Goal: Check status: Check status

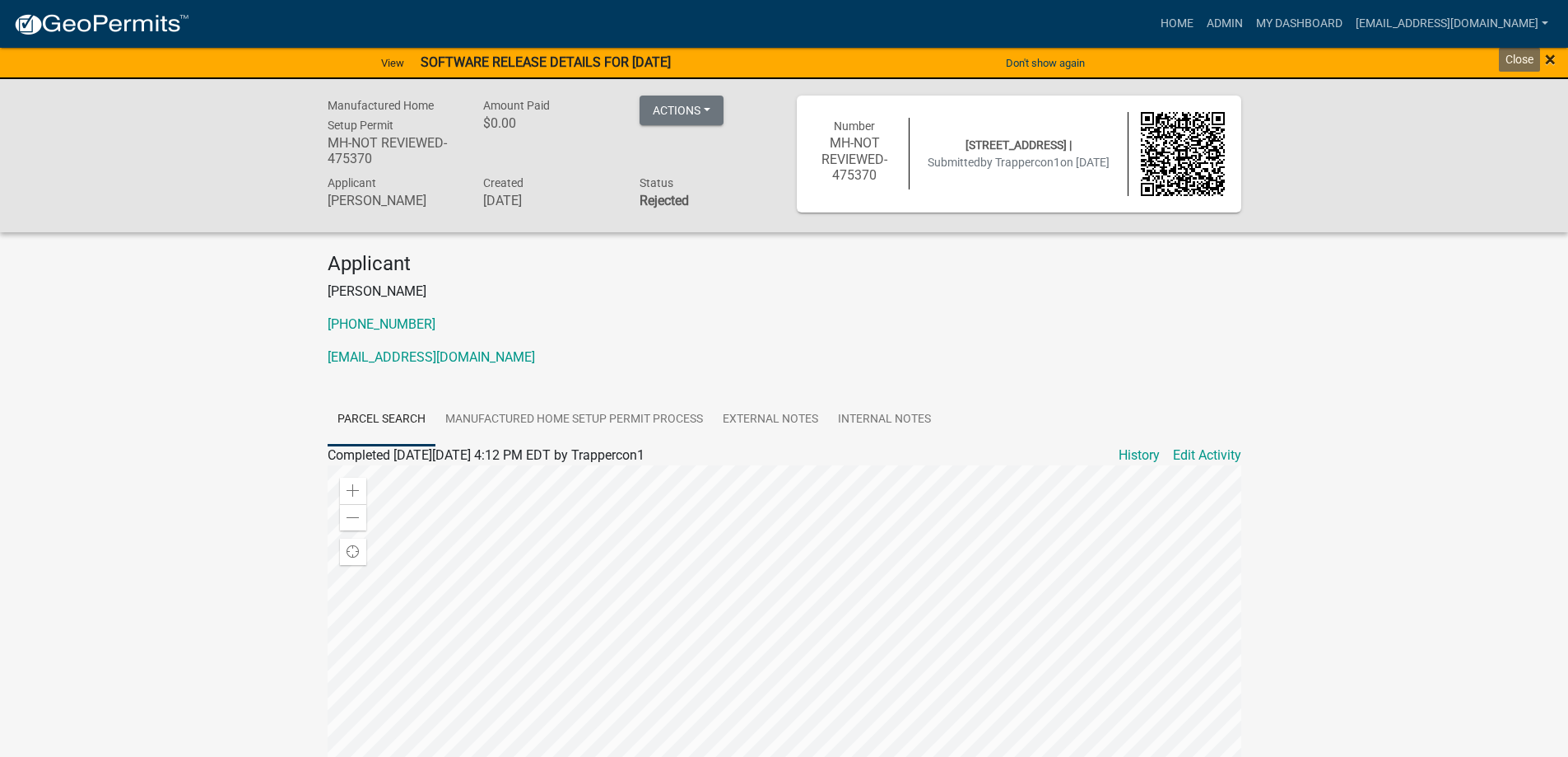
click at [1548, 57] on span "×" at bounding box center [1551, 59] width 10 height 23
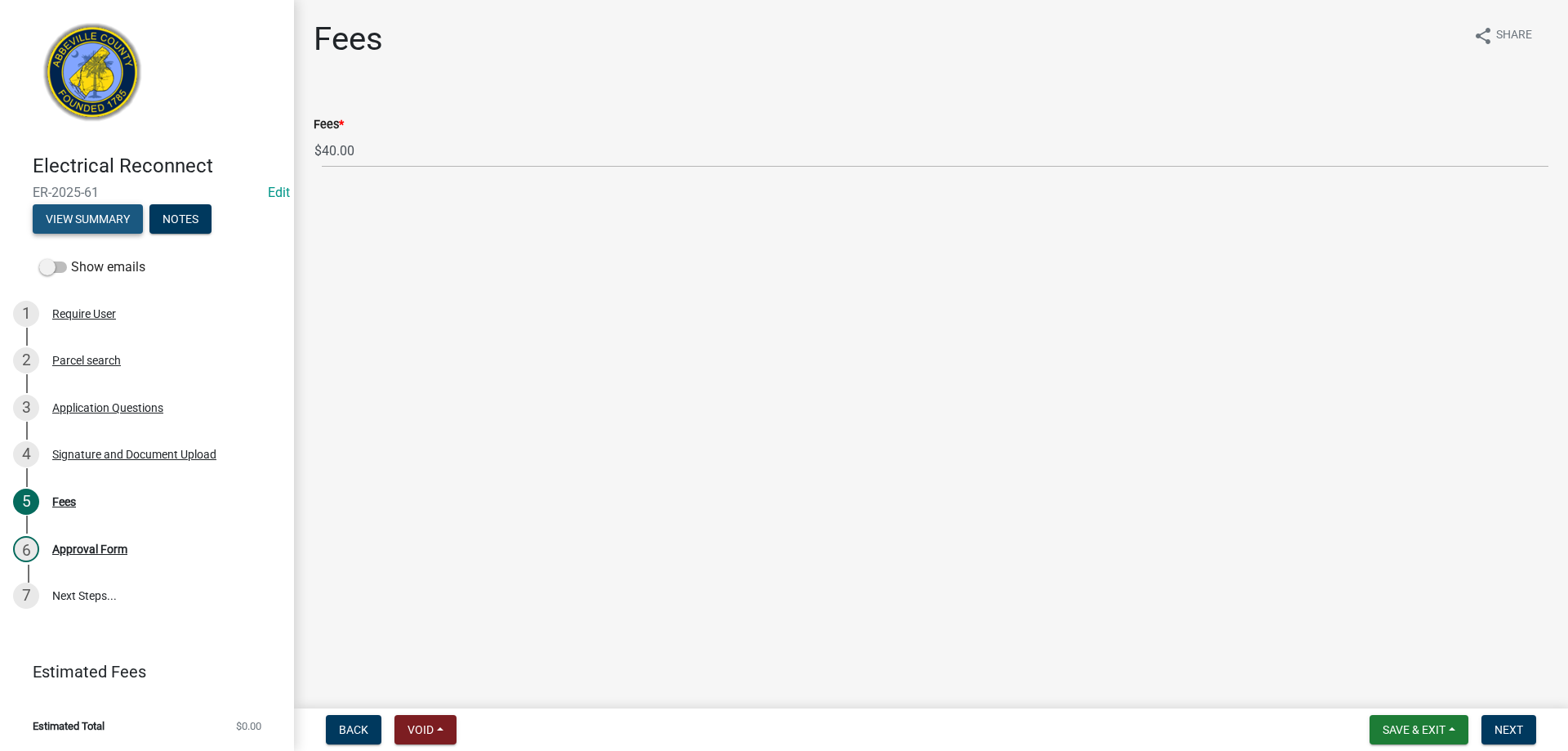
click at [94, 219] on button "View Summary" at bounding box center [87, 219] width 110 height 29
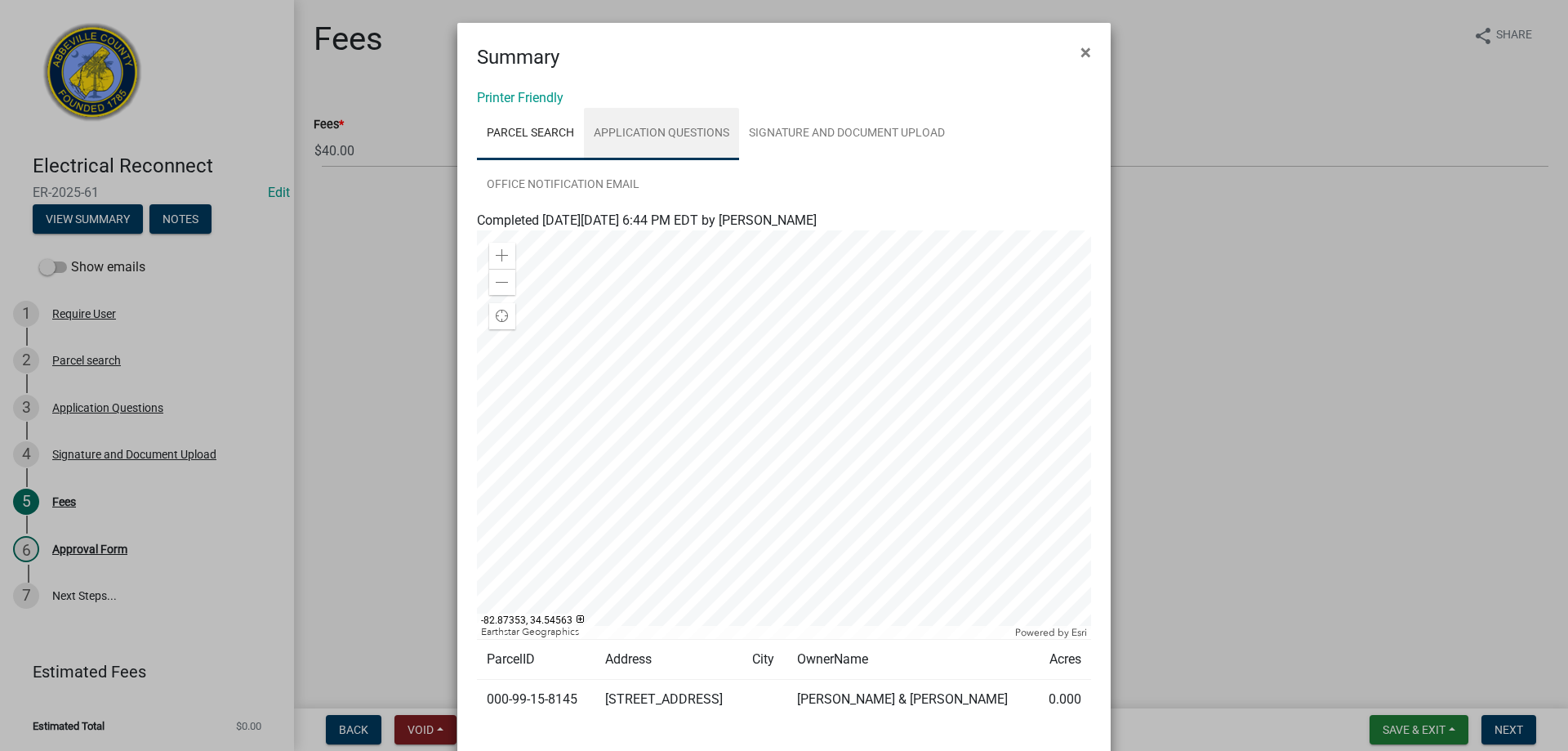
click at [663, 133] on link "Application Questions" at bounding box center [661, 134] width 155 height 52
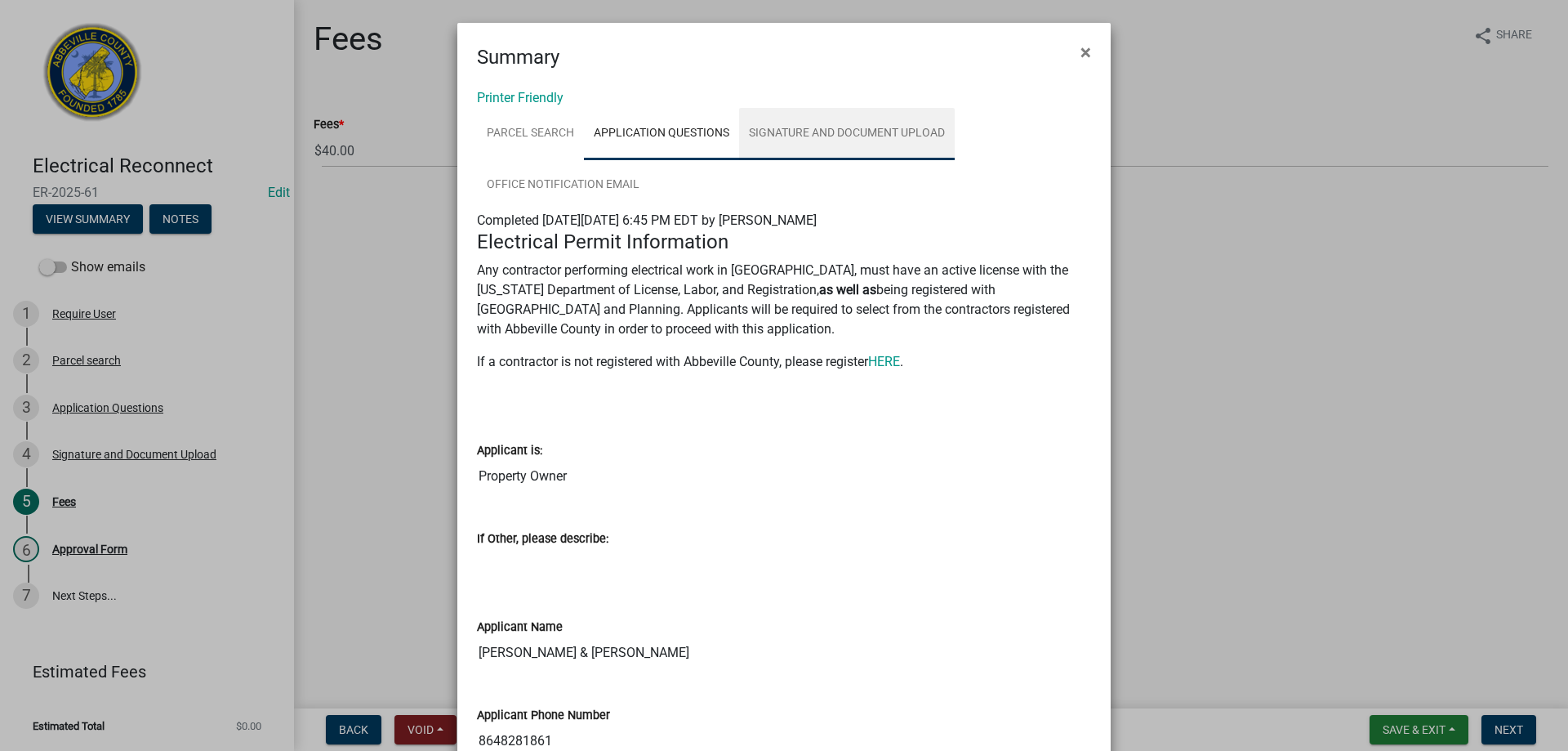
click at [834, 133] on link "Signature and Document Upload" at bounding box center [846, 134] width 216 height 52
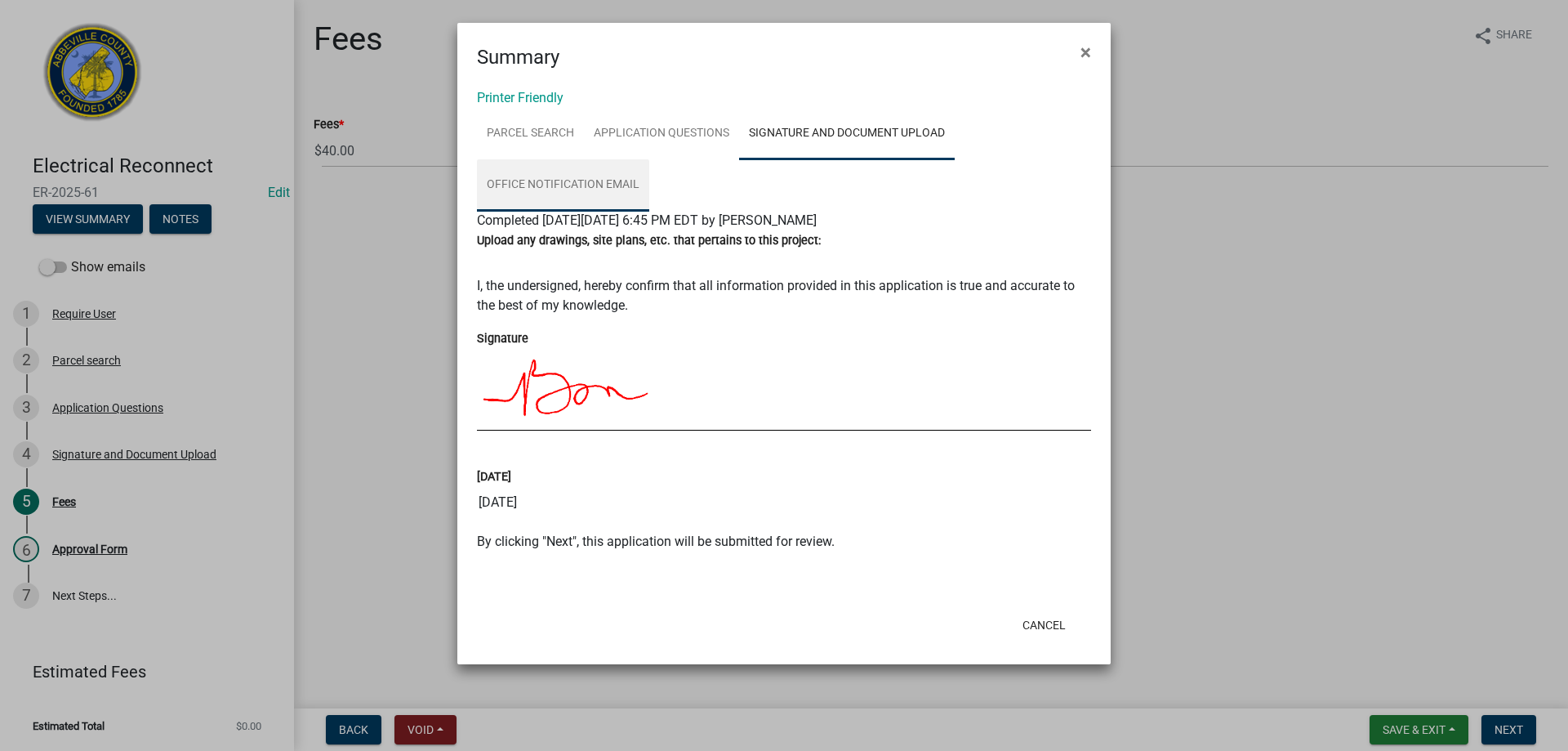
click at [562, 183] on link "Office Notification Email" at bounding box center [562, 185] width 172 height 52
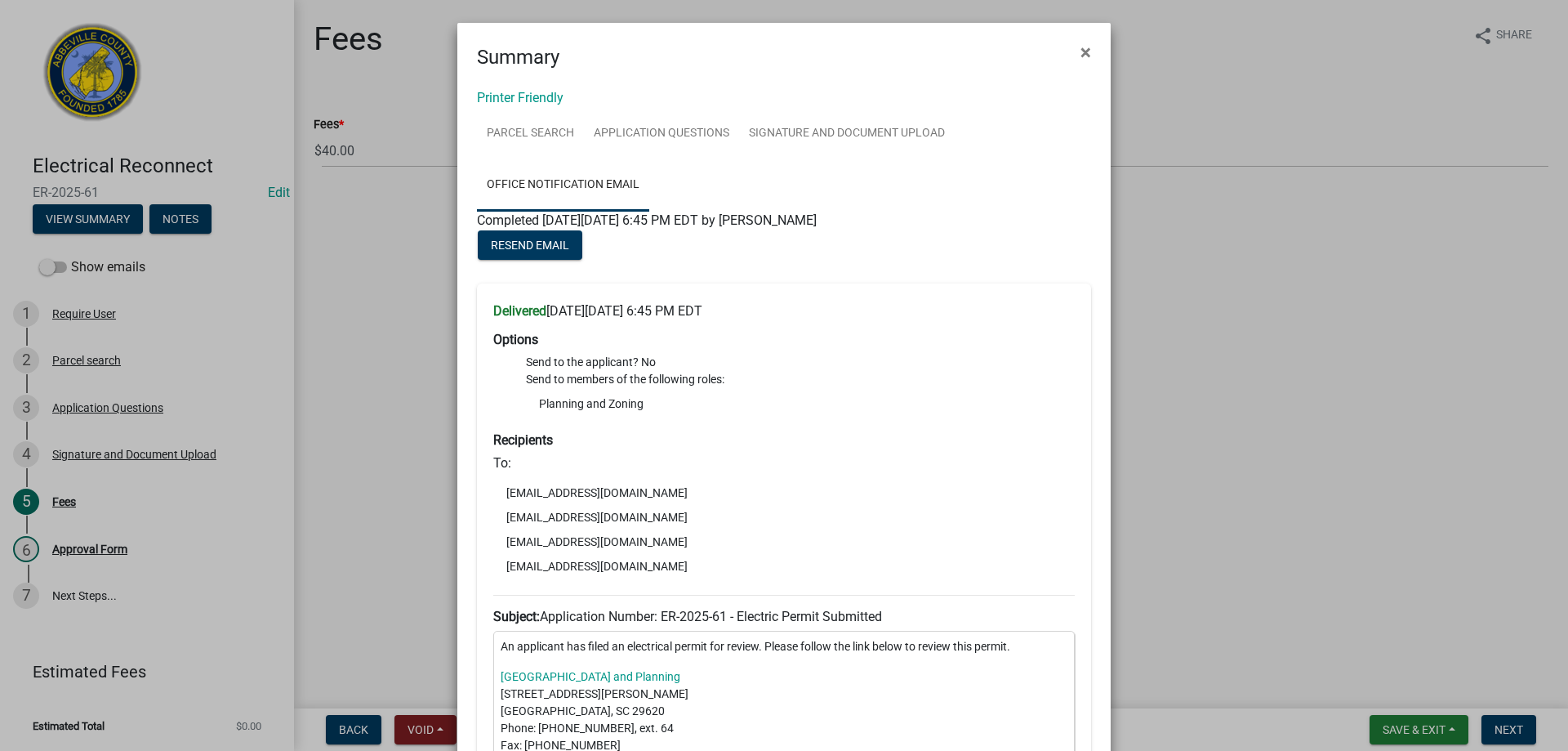
click at [1417, 733] on ngb-modal-window "Summary × Printer Friendly Parcel search Application Questions Signature and Do…" at bounding box center [784, 375] width 1568 height 751
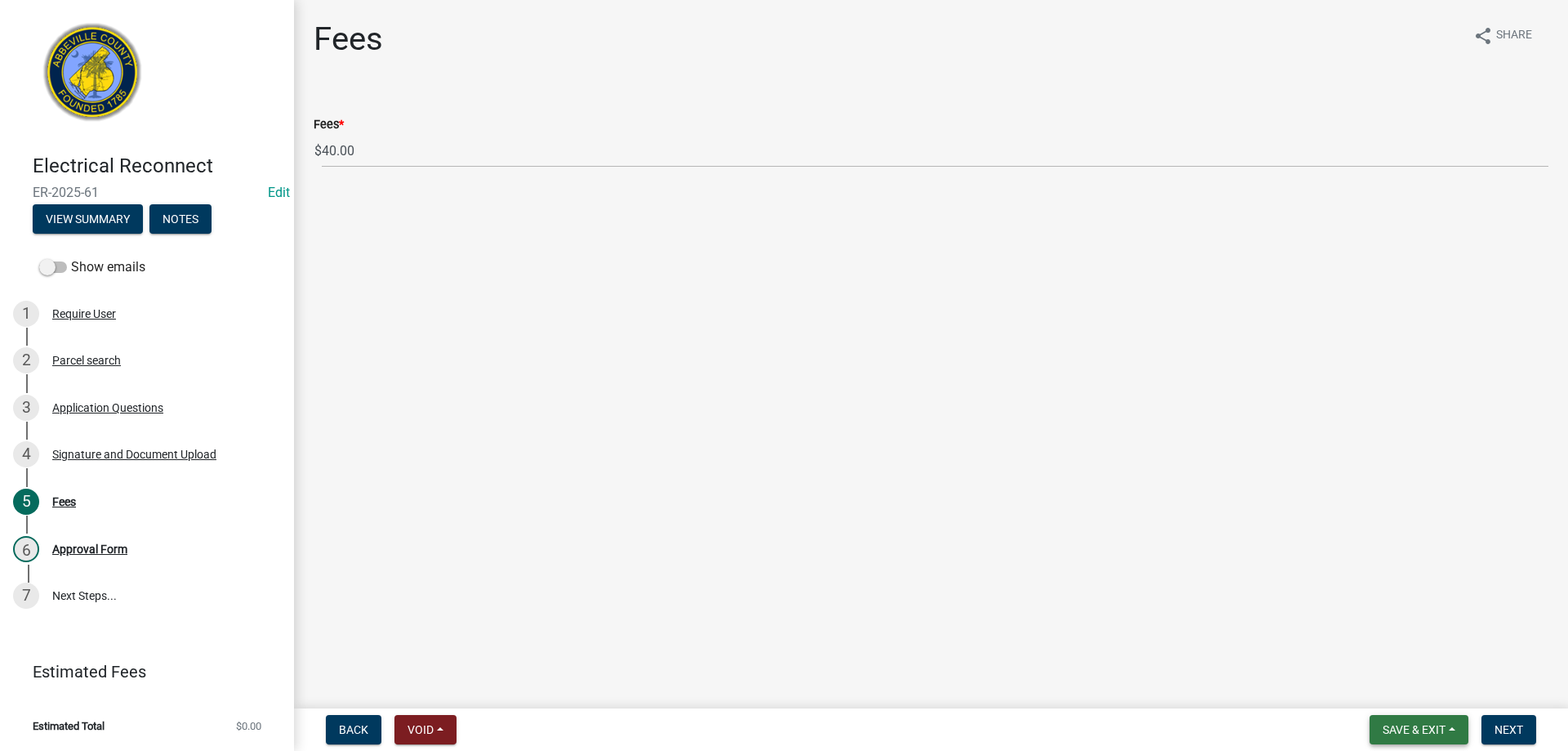
click at [1418, 720] on button "Save & Exit" at bounding box center [1418, 730] width 98 height 29
click at [1412, 687] on button "Save & Exit" at bounding box center [1403, 687] width 131 height 39
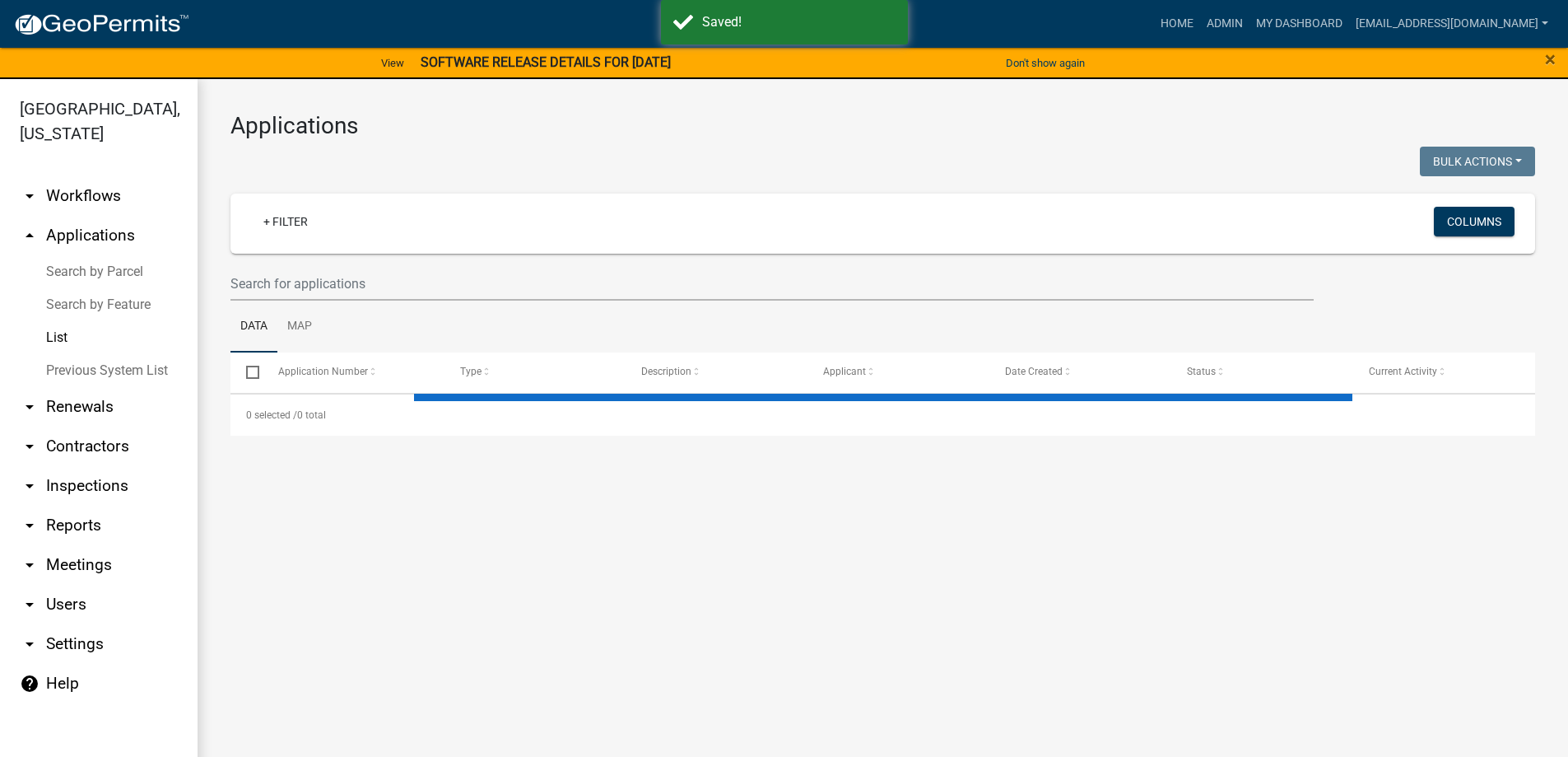
select select "3: 100"
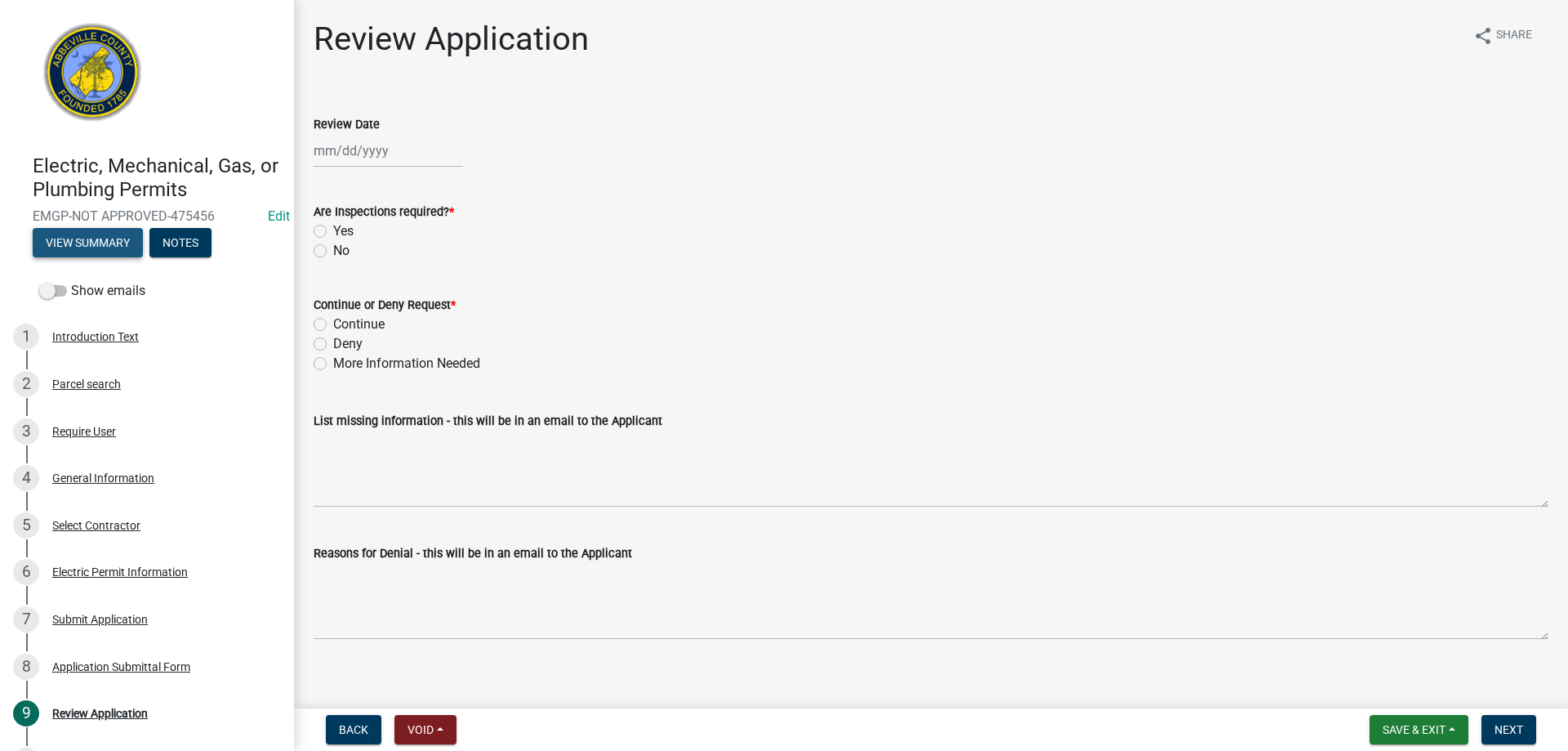
click at [96, 239] on button "View Summary" at bounding box center [87, 242] width 110 height 29
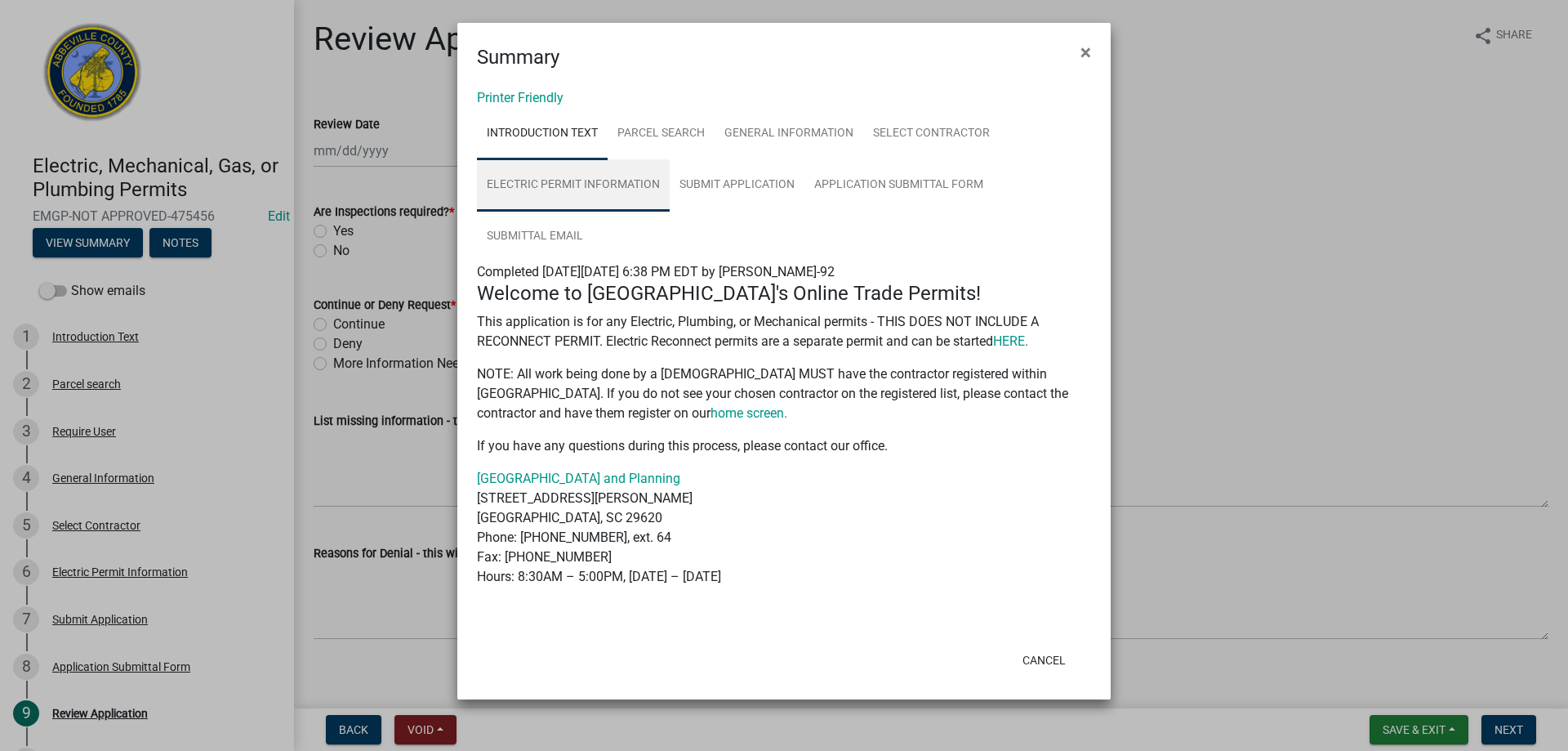
click at [591, 179] on link "Electric Permit Information" at bounding box center [573, 185] width 193 height 52
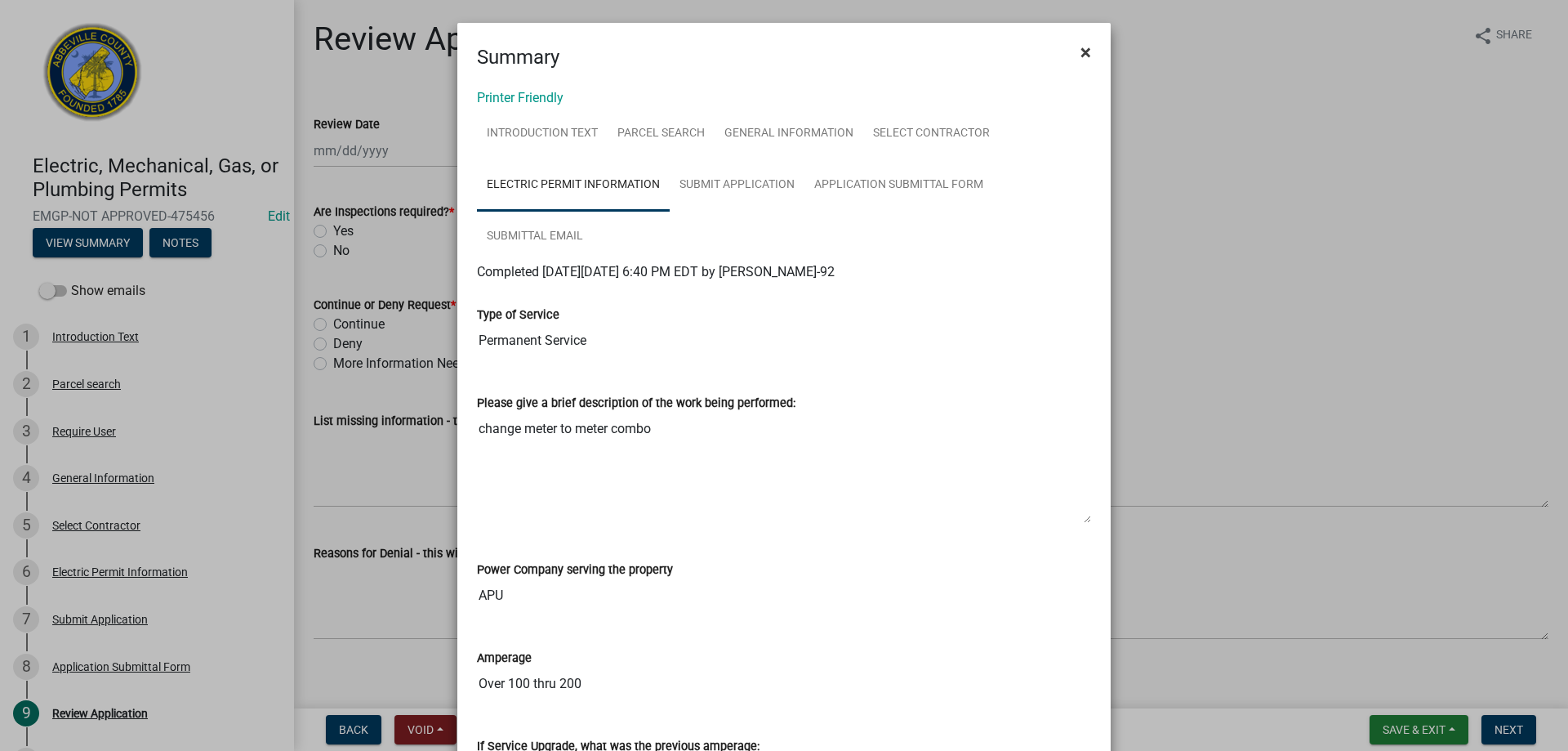
click at [1080, 54] on span "×" at bounding box center [1085, 52] width 10 height 23
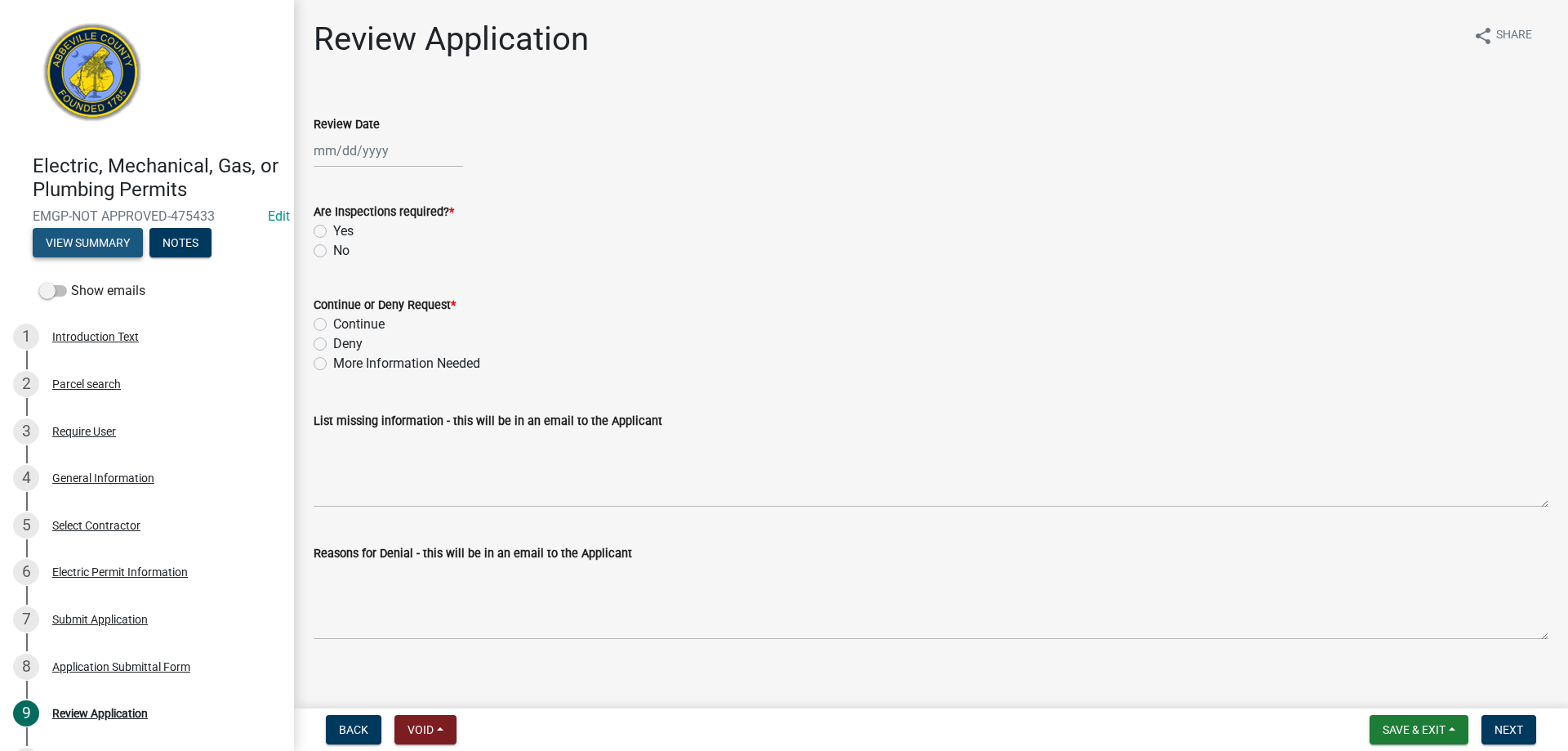
click at [103, 242] on button "View Summary" at bounding box center [87, 242] width 110 height 29
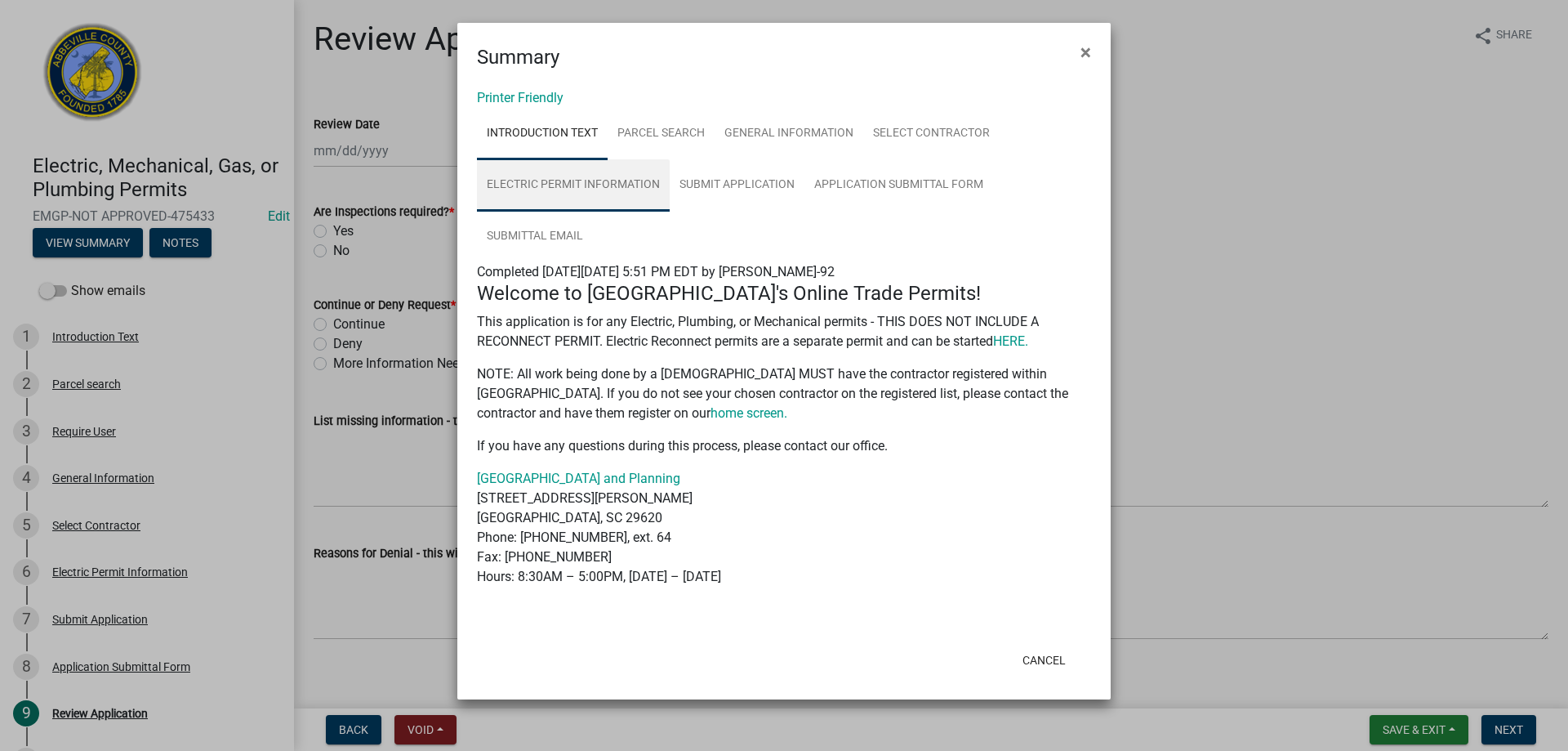
click at [600, 186] on link "Electric Permit Information" at bounding box center [573, 185] width 193 height 52
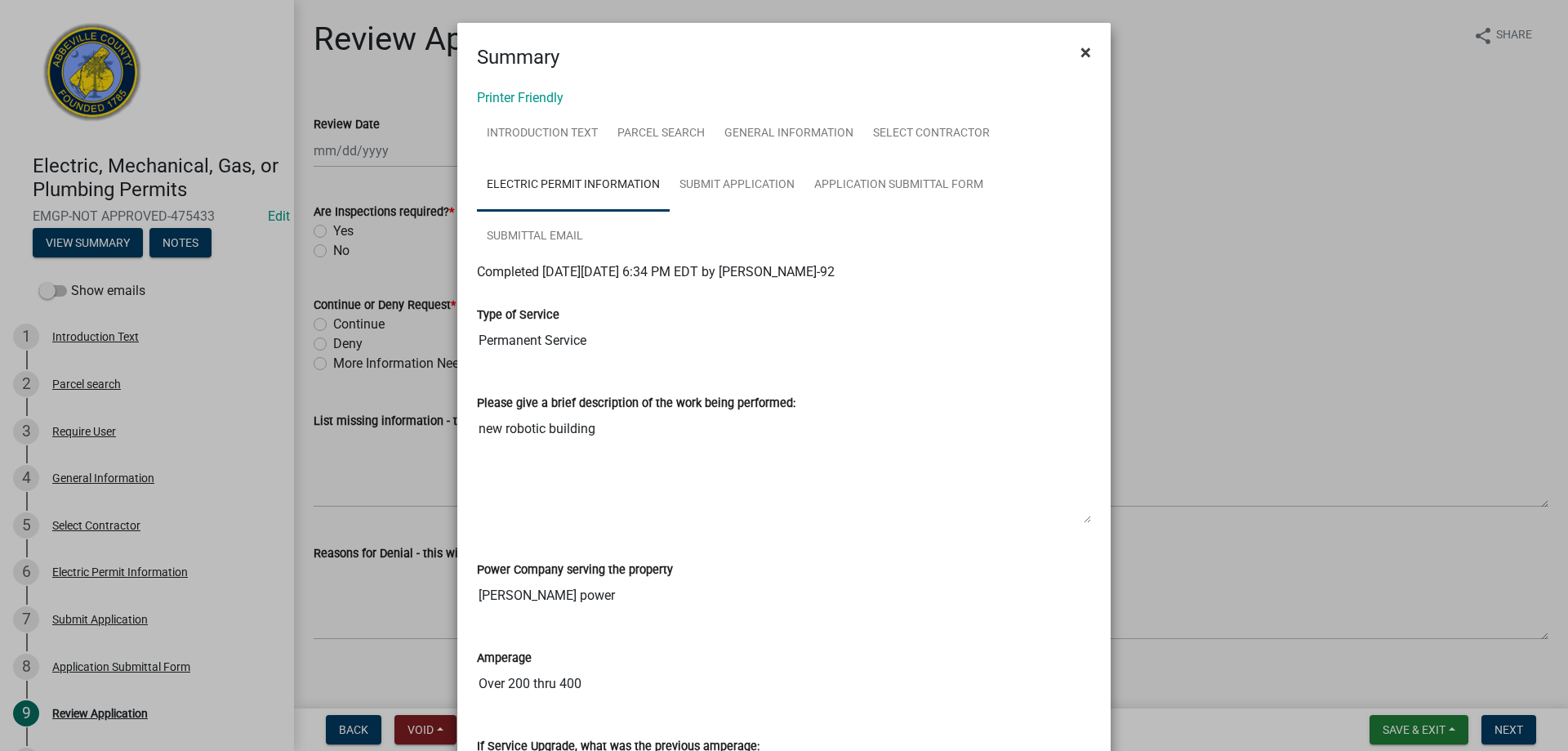
click at [1080, 51] on span "×" at bounding box center [1085, 52] width 10 height 23
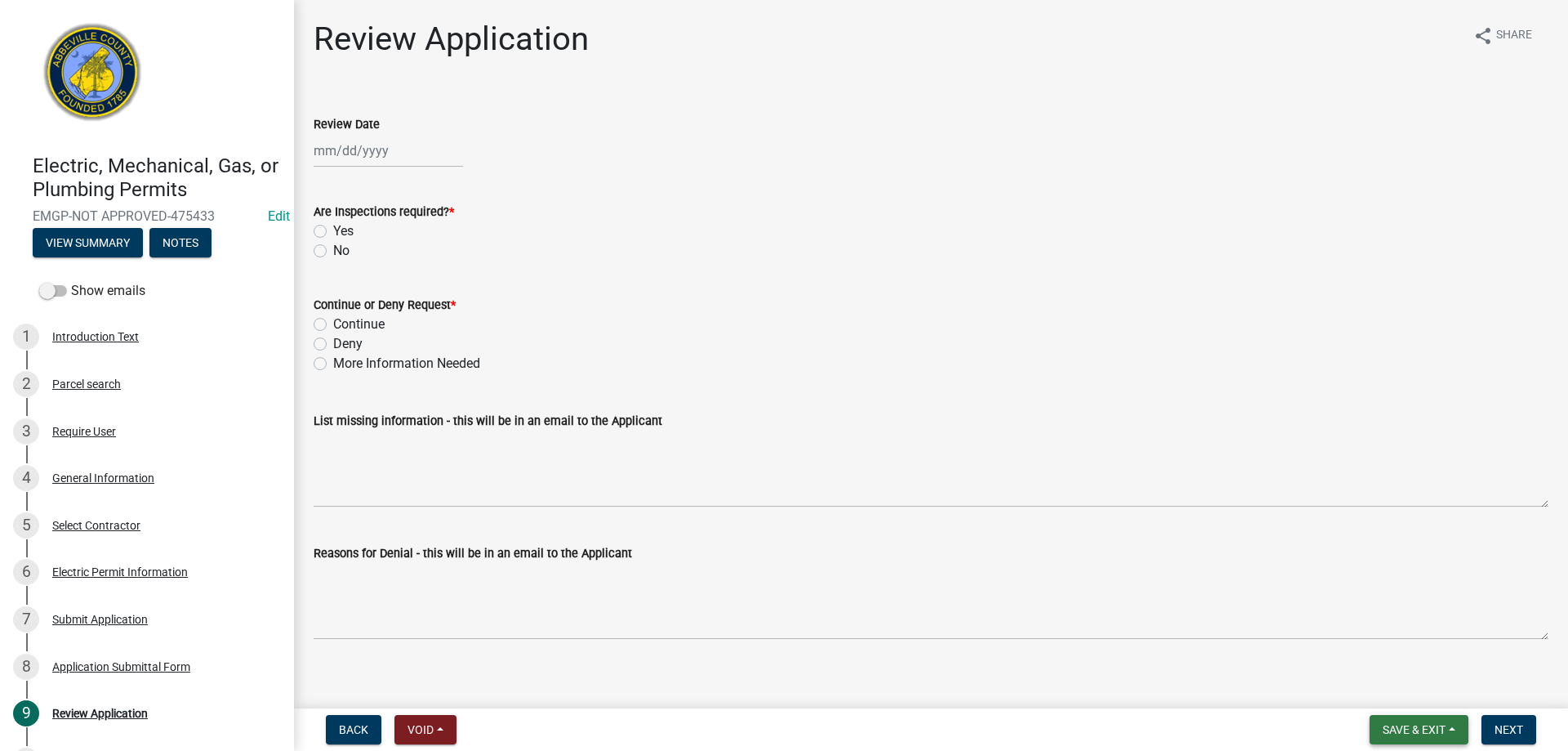
click at [1417, 732] on span "Save & Exit" at bounding box center [1413, 729] width 62 height 13
click at [1399, 688] on button "Save & Exit" at bounding box center [1403, 687] width 131 height 39
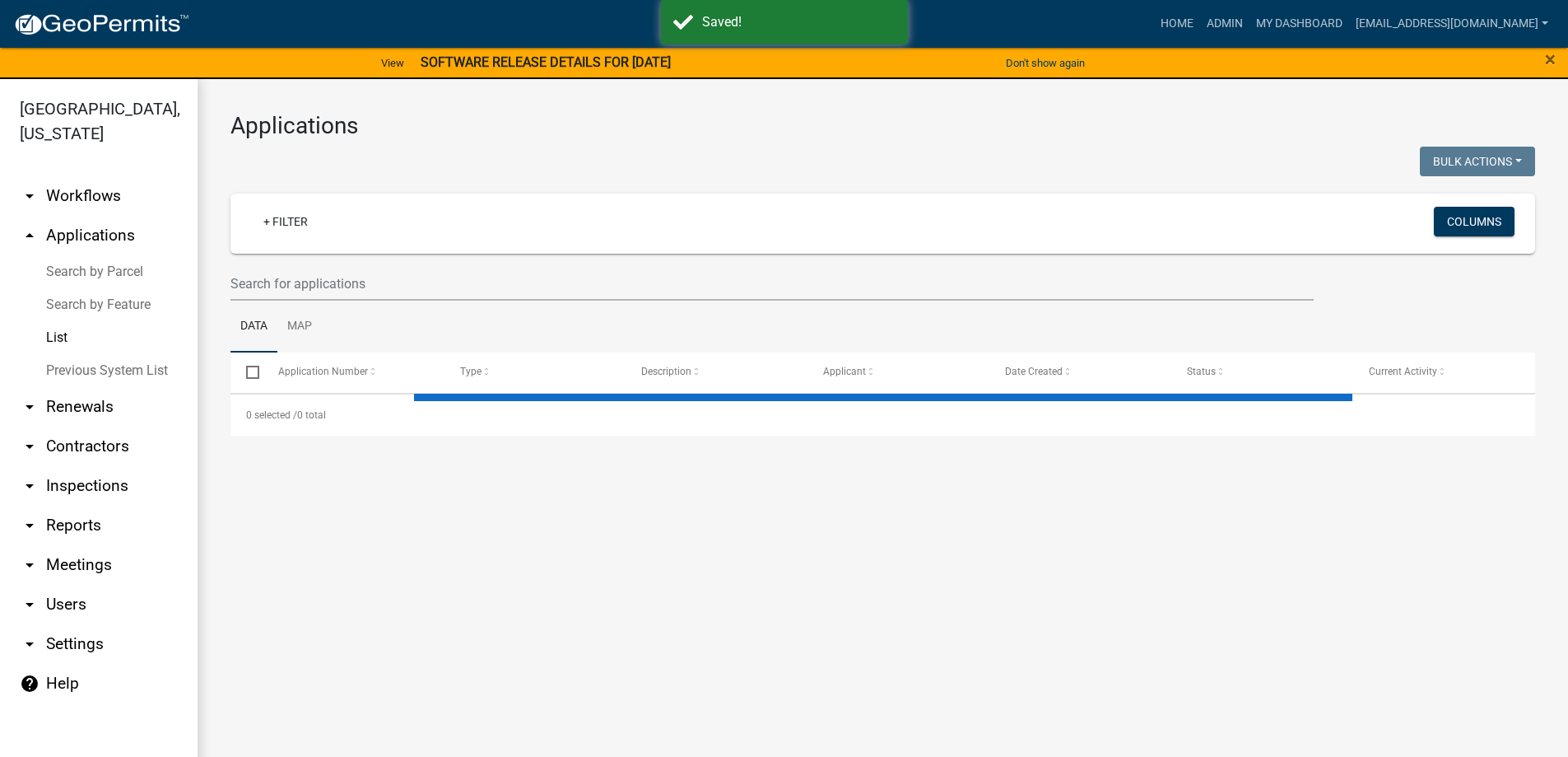
select select "3: 100"
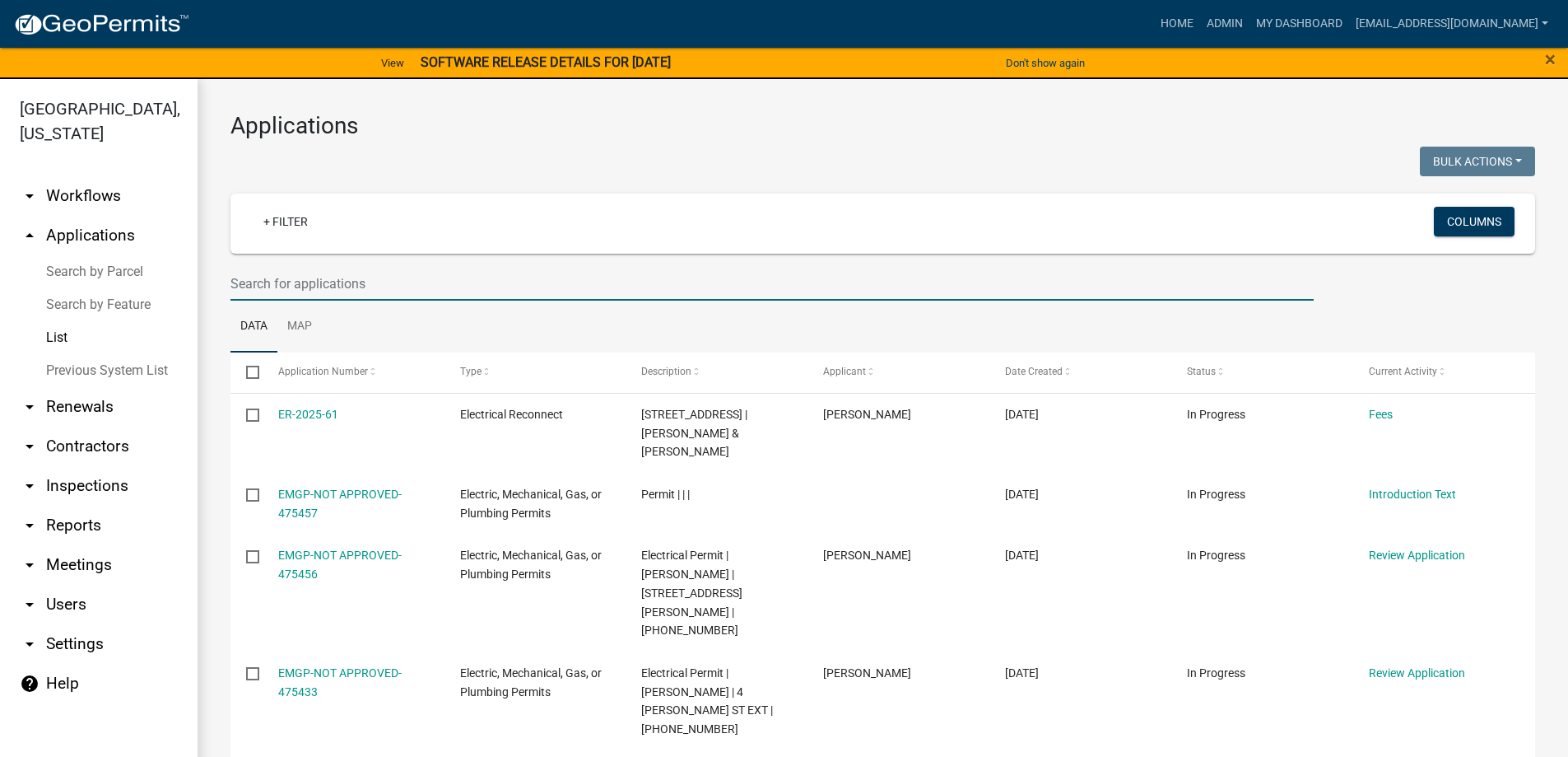
click at [365, 287] on input "text" at bounding box center [772, 283] width 1084 height 34
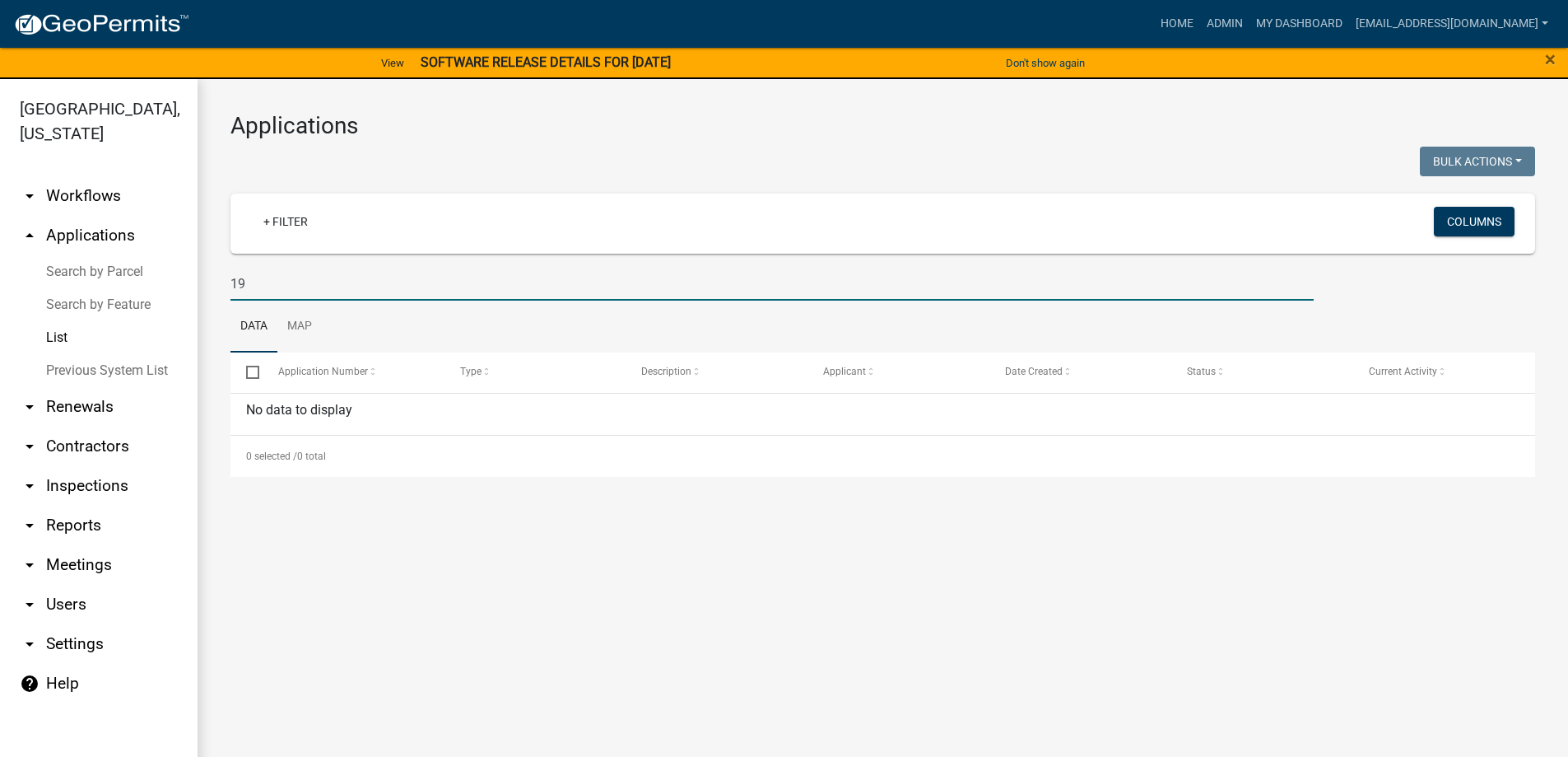
type input "1"
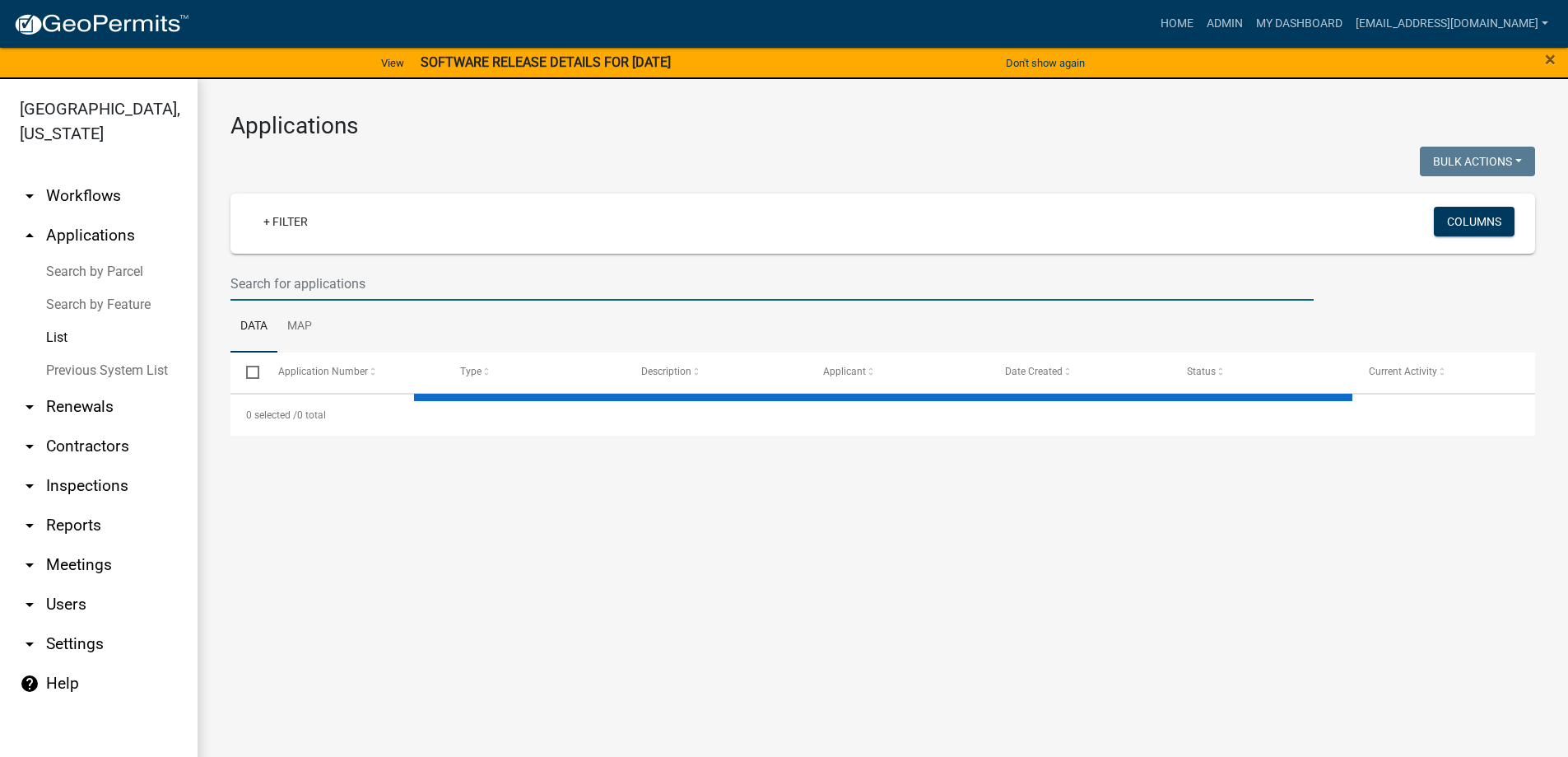
select select "3: 100"
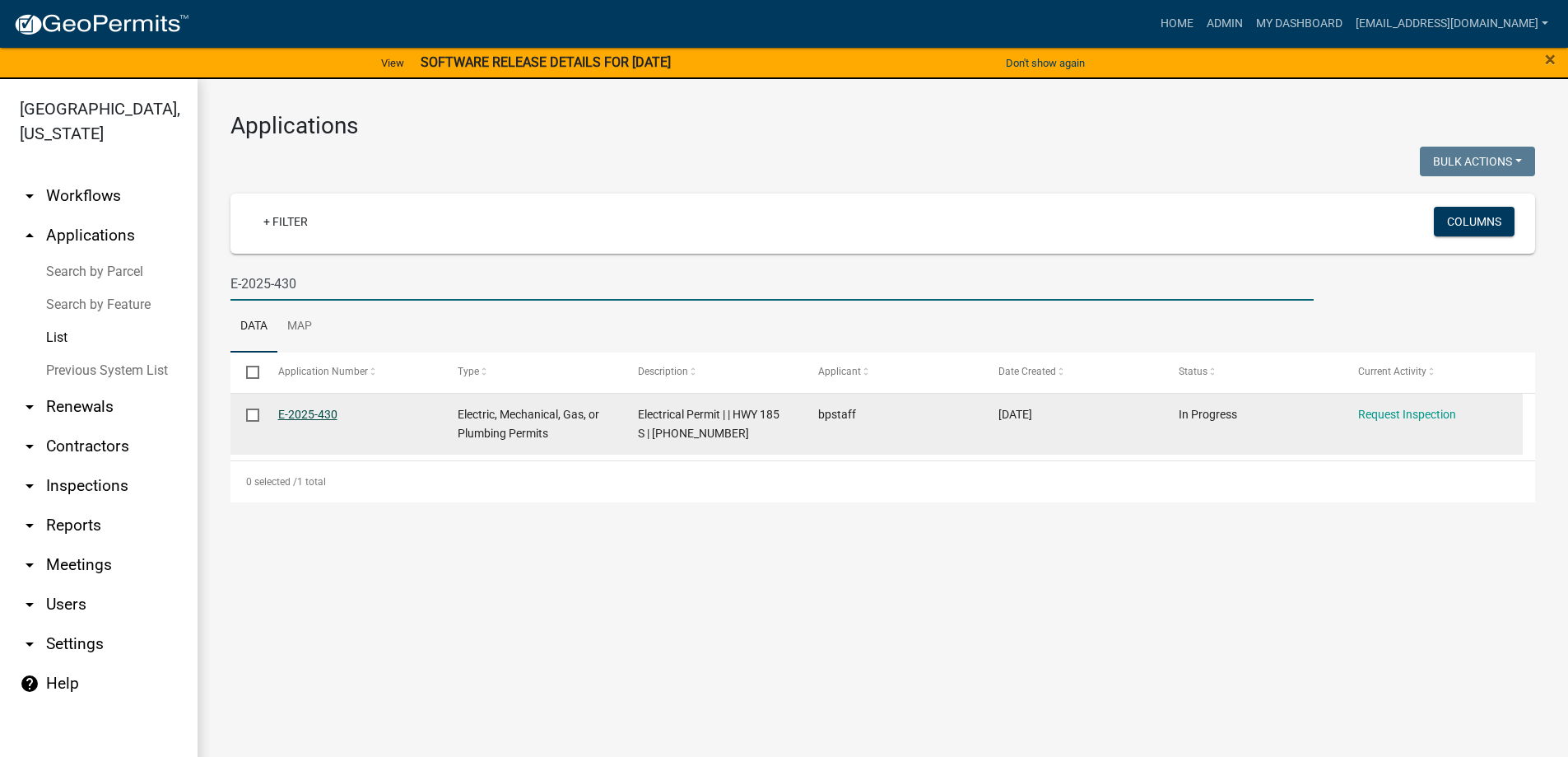
type input "E-2025-430"
click at [301, 407] on link "E-2025-430" at bounding box center [307, 413] width 60 height 13
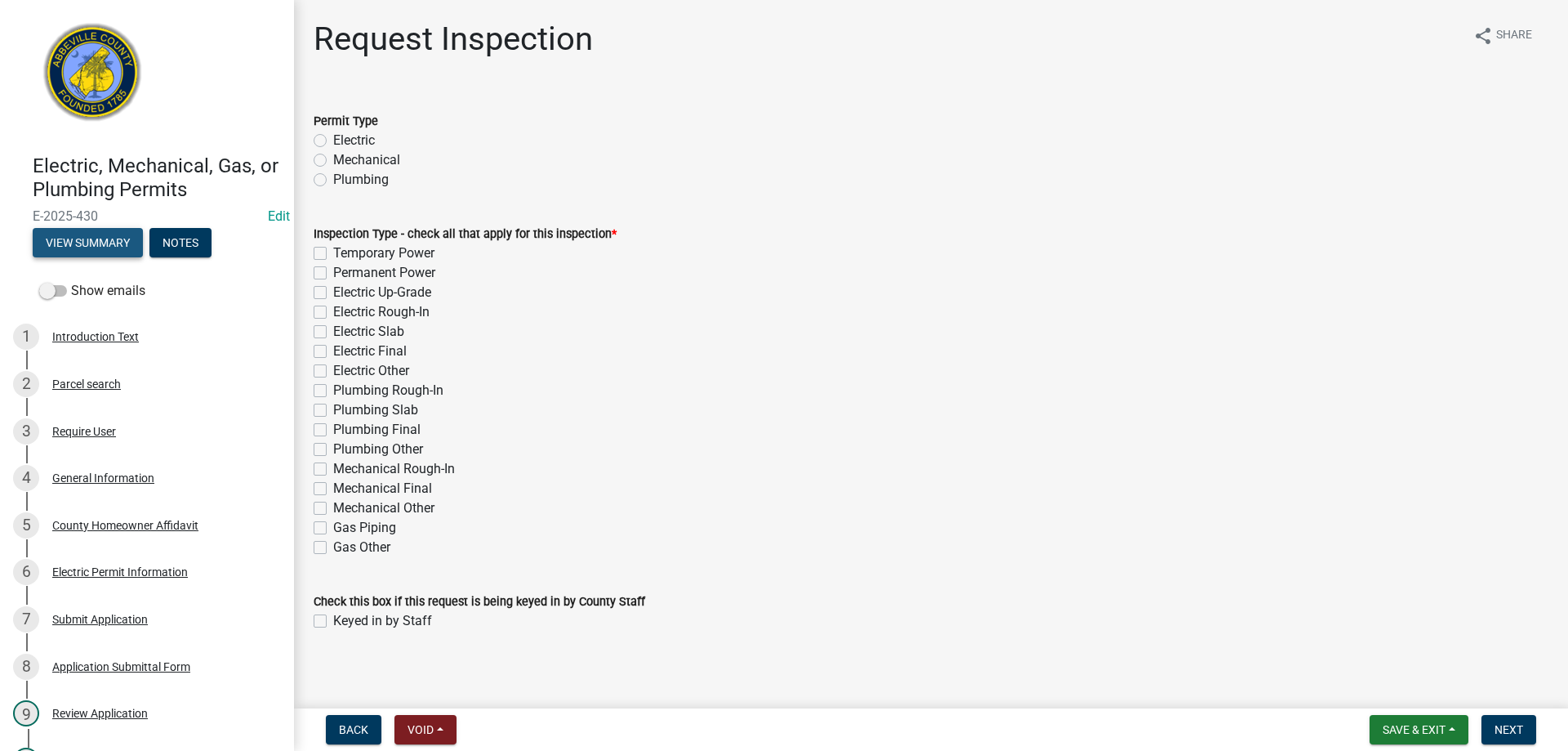
click at [96, 240] on button "View Summary" at bounding box center [87, 242] width 110 height 29
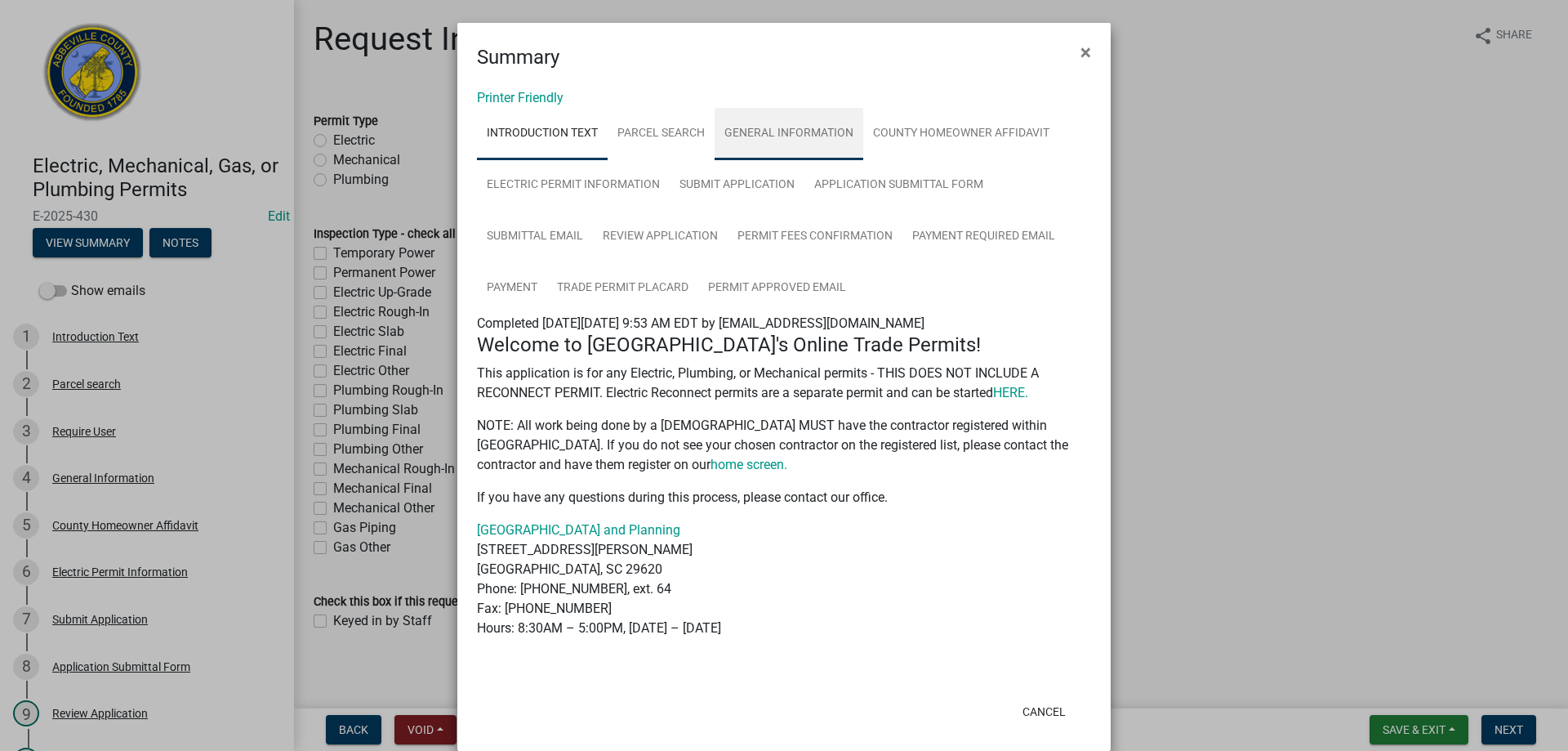
click at [788, 134] on link "General Information" at bounding box center [789, 134] width 149 height 52
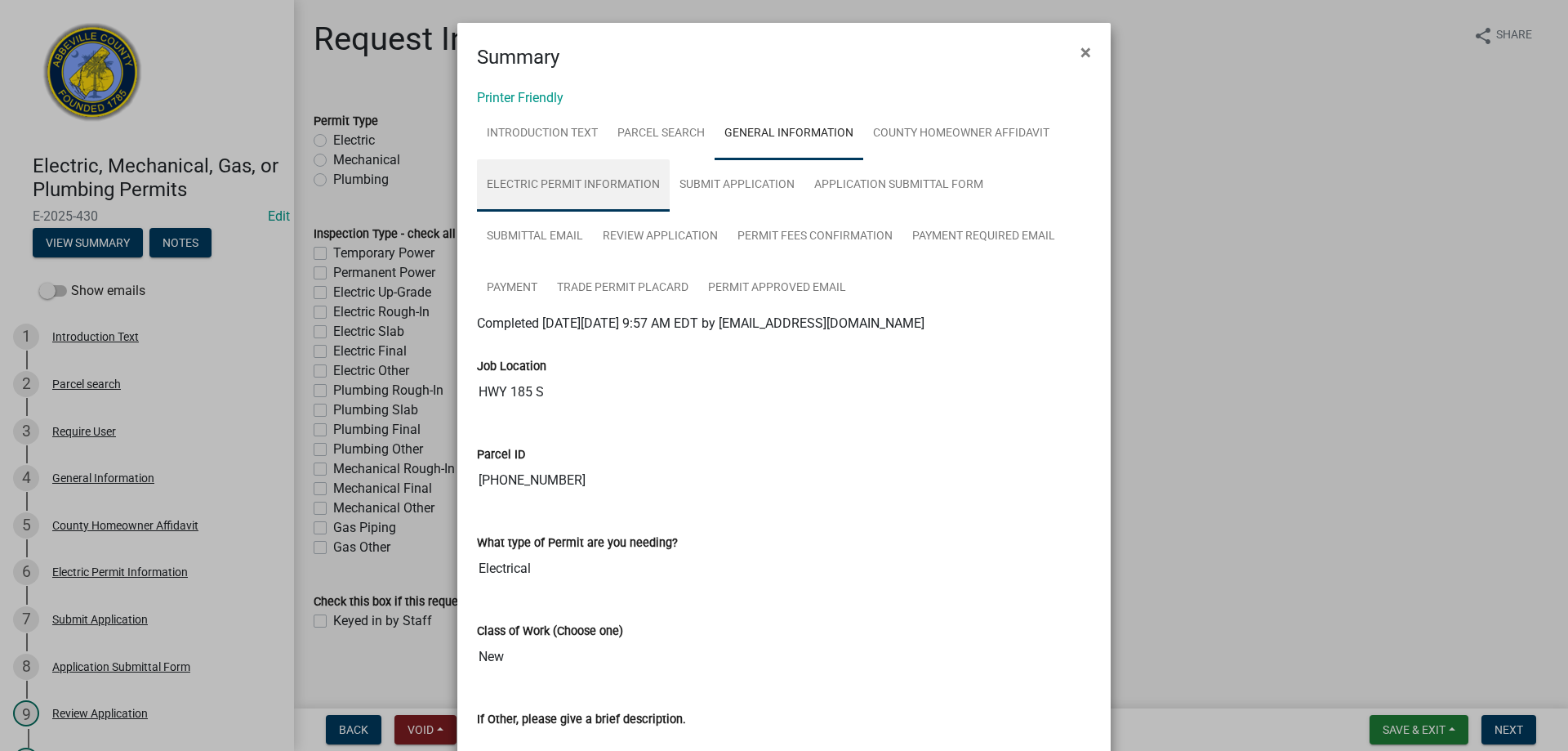
click at [614, 180] on link "Electric Permit Information" at bounding box center [573, 185] width 193 height 52
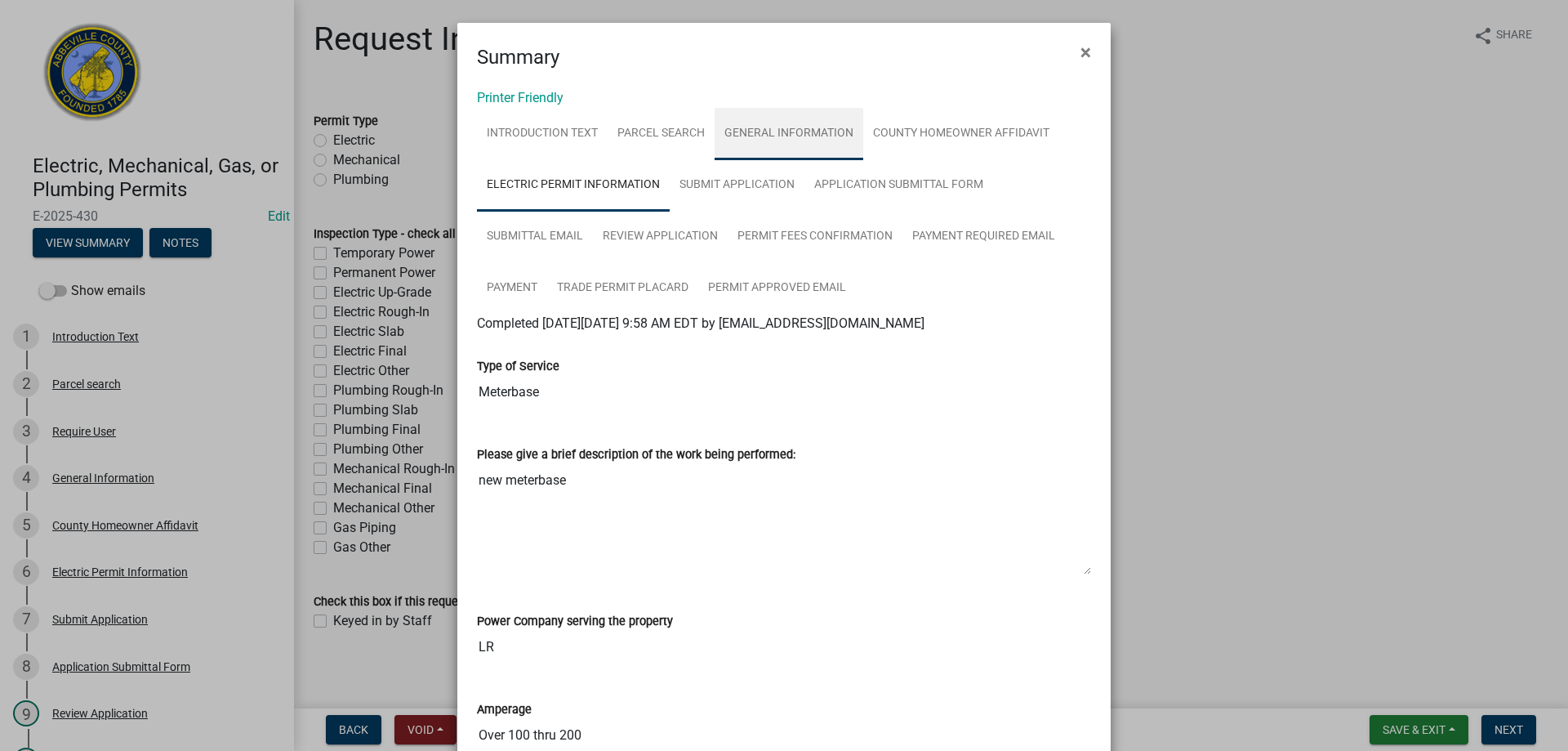
click at [772, 126] on link "General Information" at bounding box center [789, 134] width 149 height 52
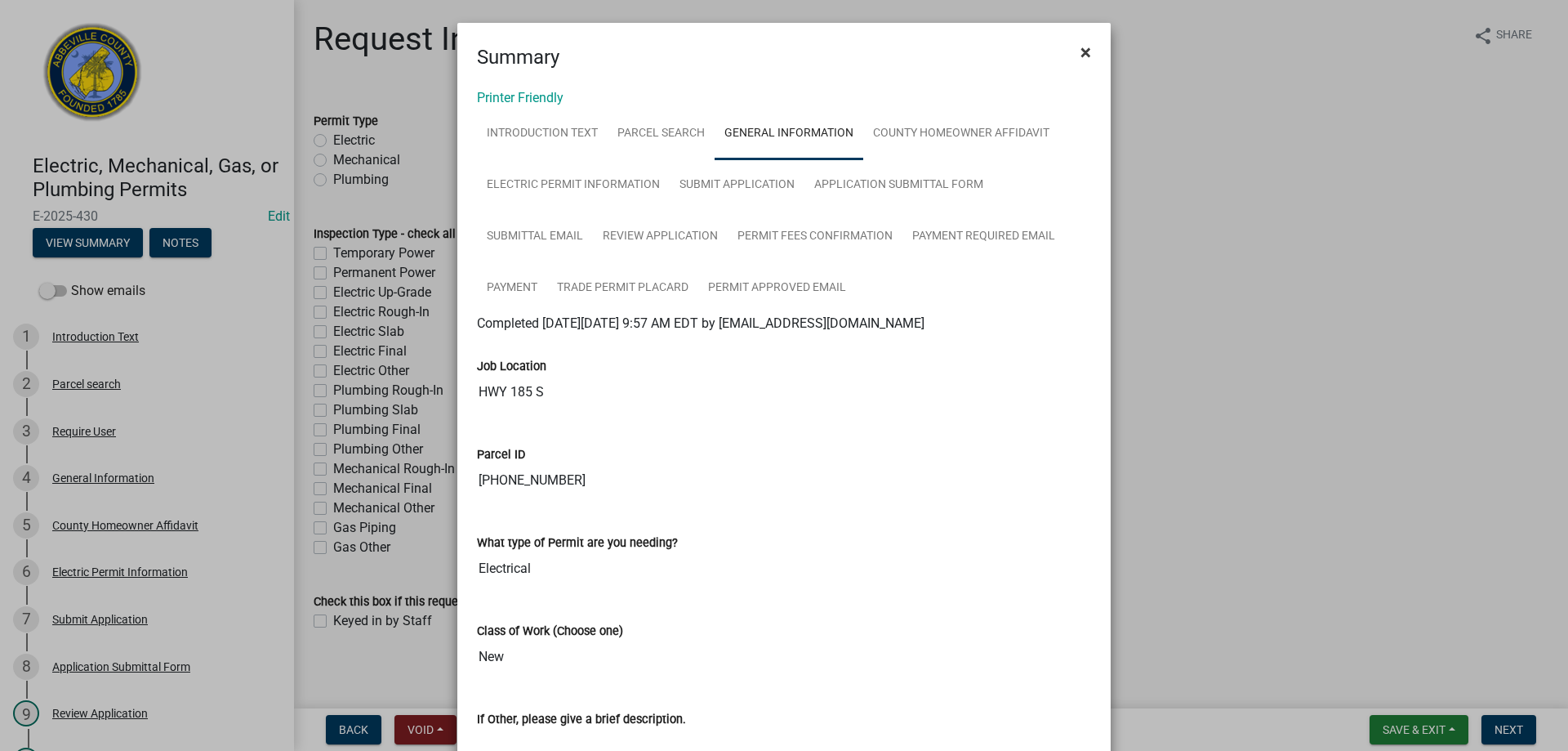
click at [1080, 54] on span "×" at bounding box center [1085, 52] width 10 height 23
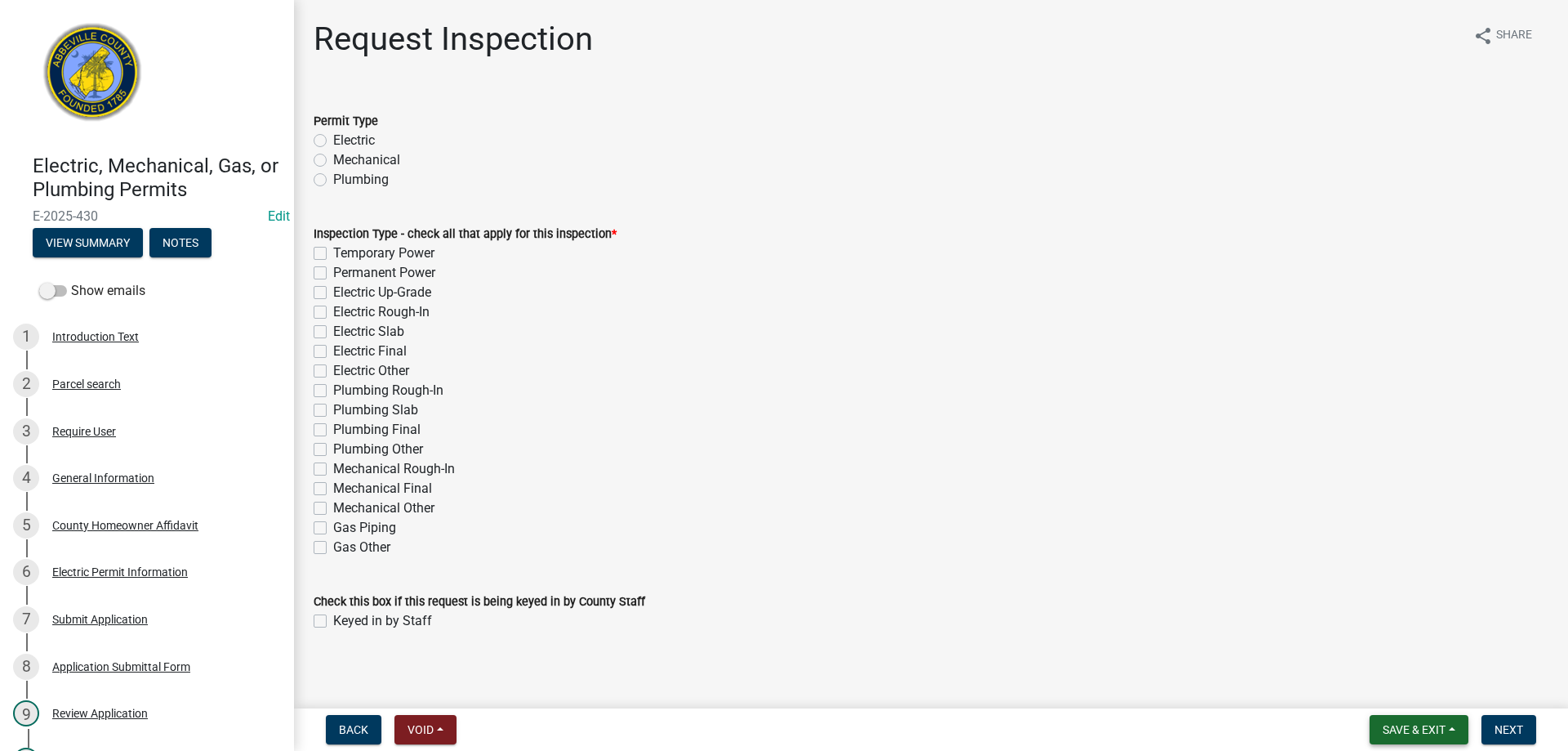
click at [1409, 725] on span "Save & Exit" at bounding box center [1413, 729] width 62 height 13
click at [1405, 685] on button "Save & Exit" at bounding box center [1403, 687] width 131 height 39
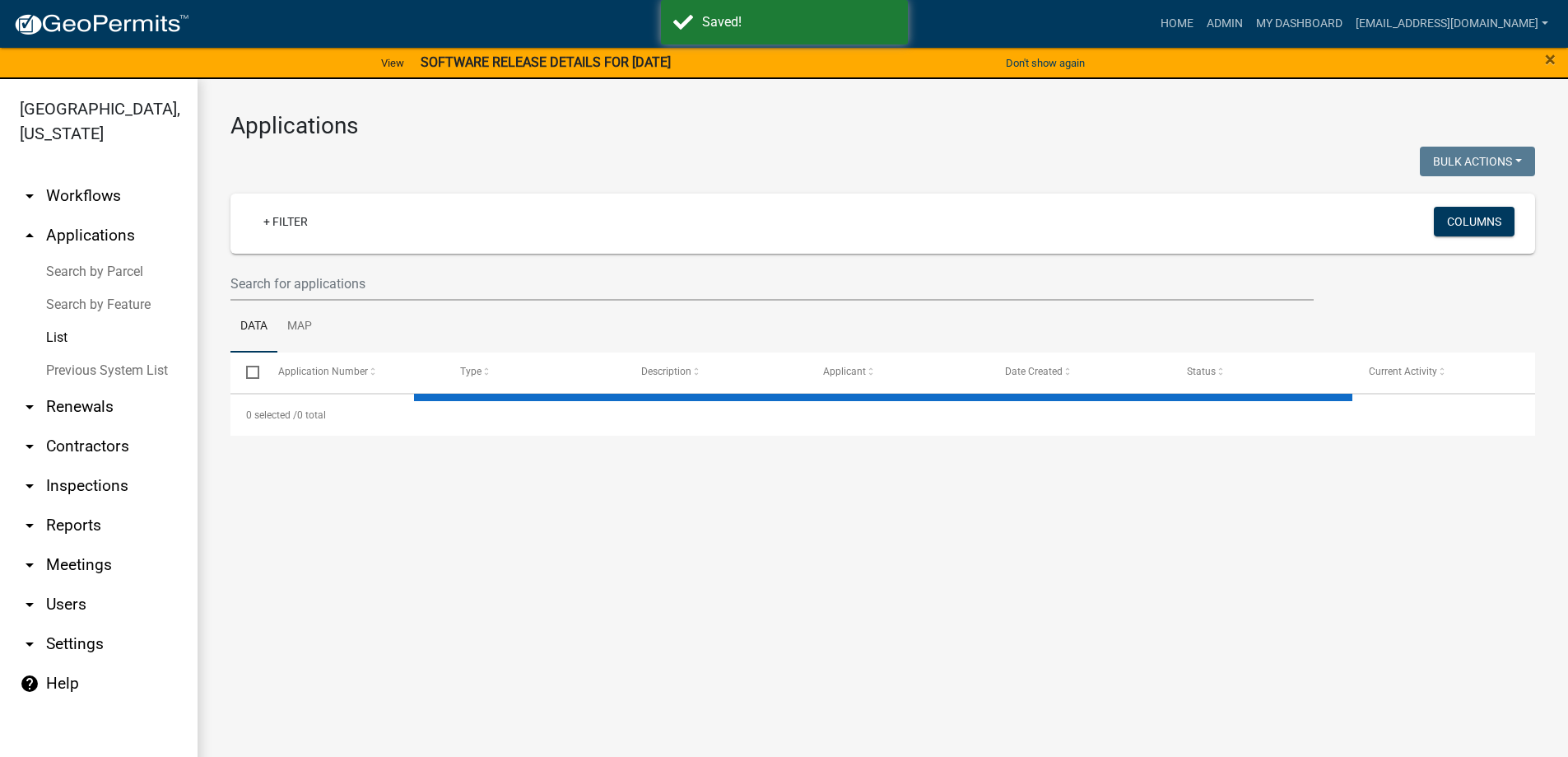
select select "3: 100"
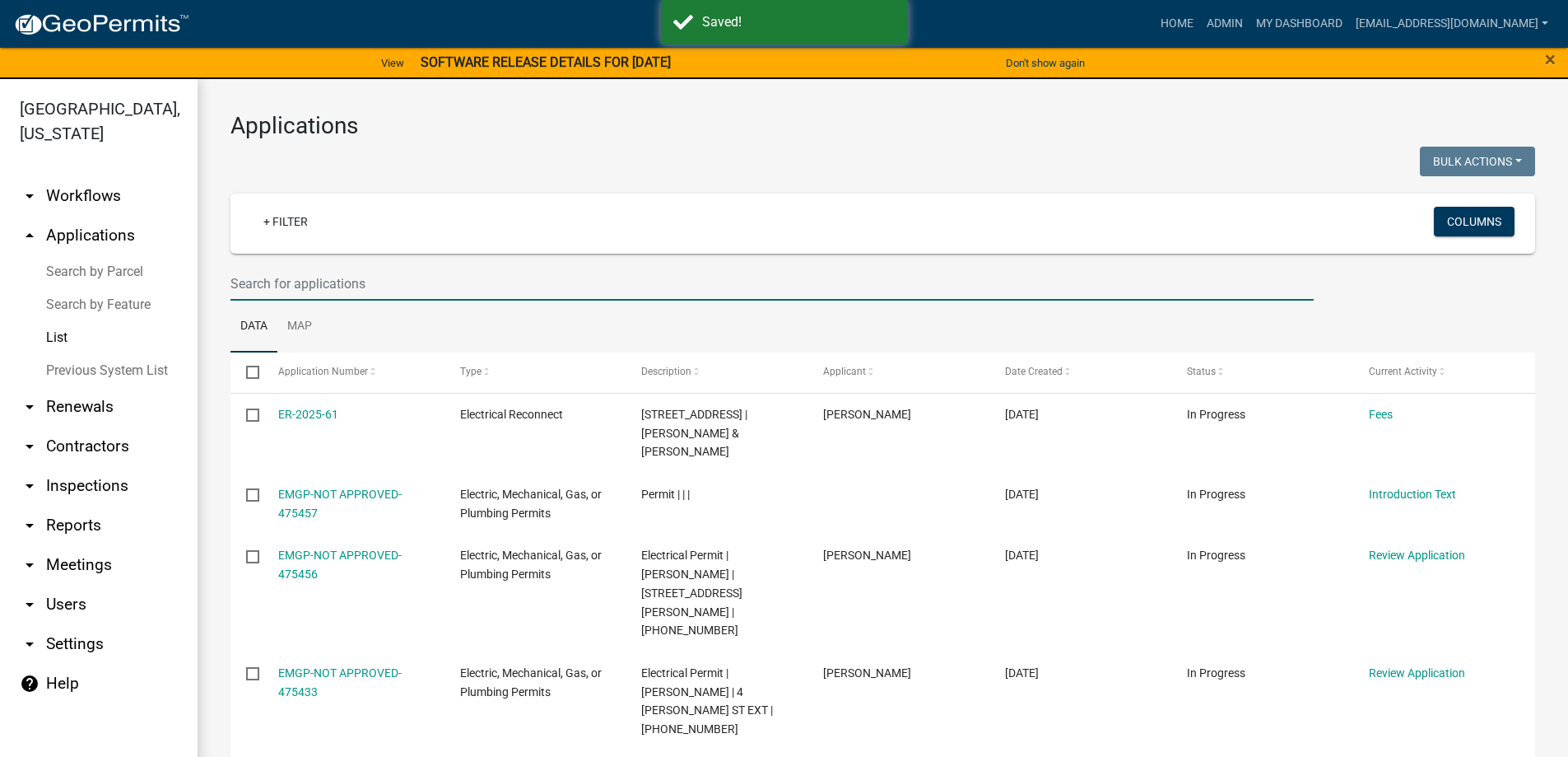
click at [397, 281] on input "text" at bounding box center [772, 283] width 1084 height 34
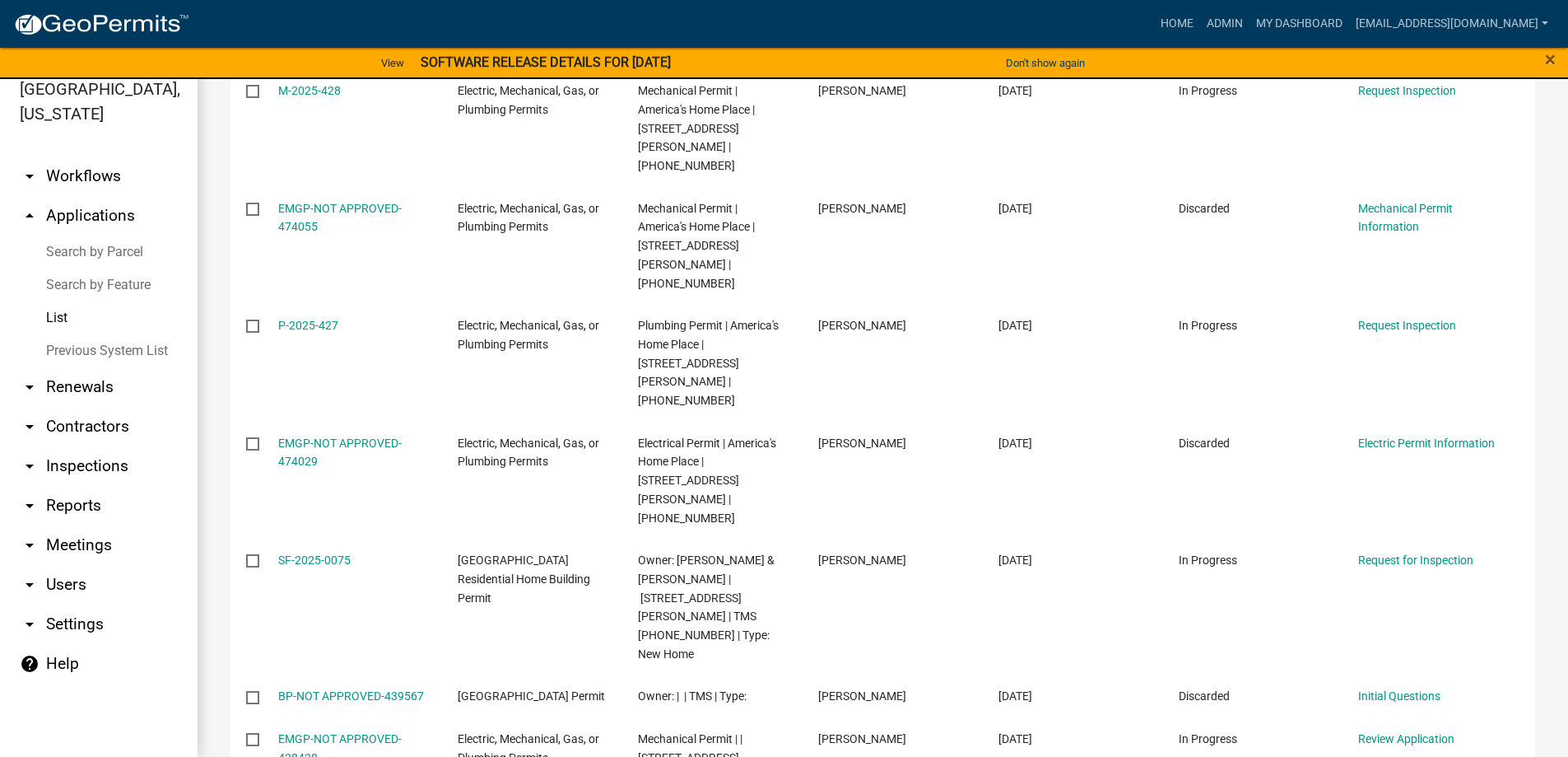
scroll to position [571, 0]
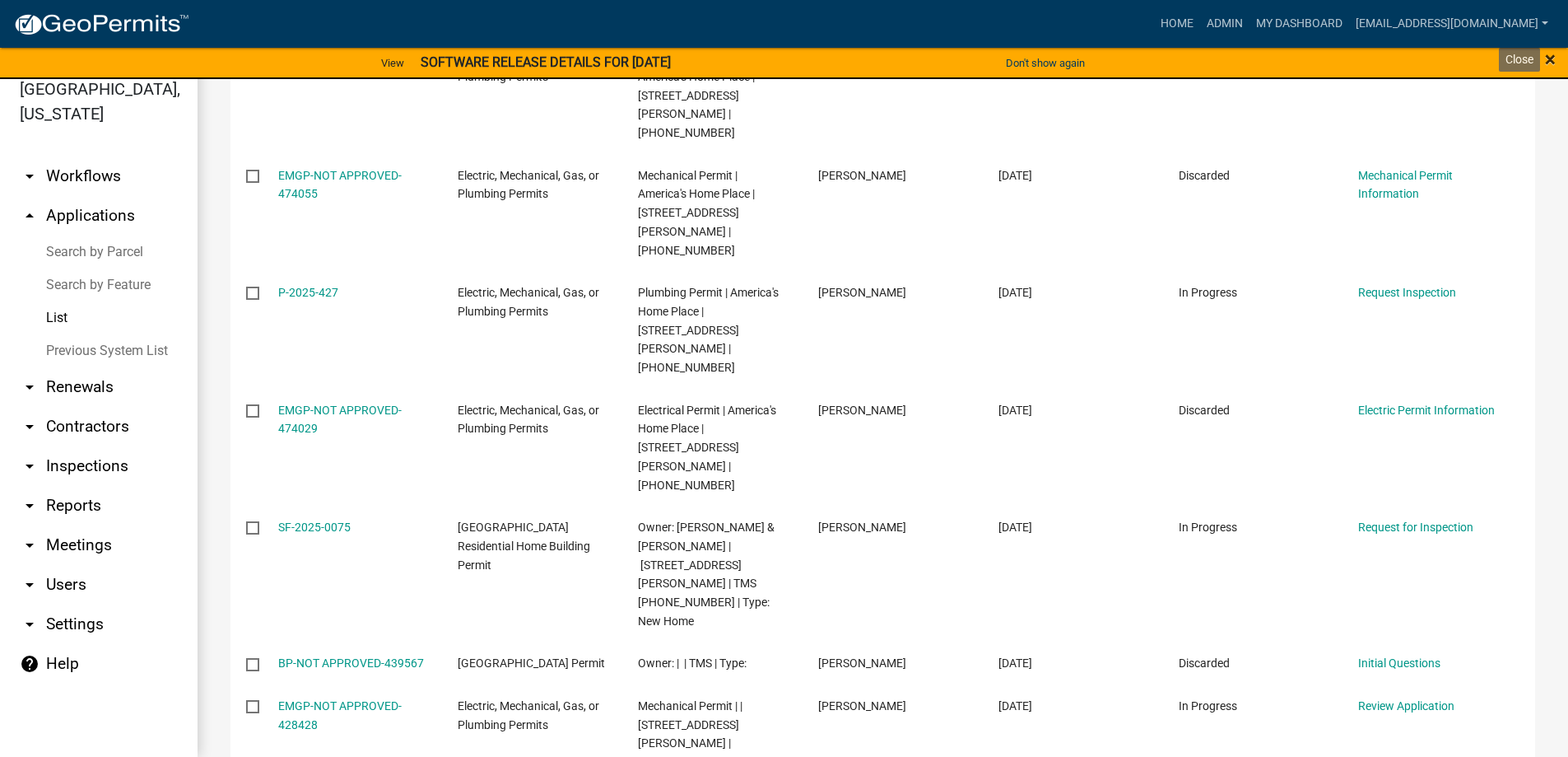
type input "558 Stevenson"
click at [1551, 58] on span "×" at bounding box center [1551, 59] width 10 height 23
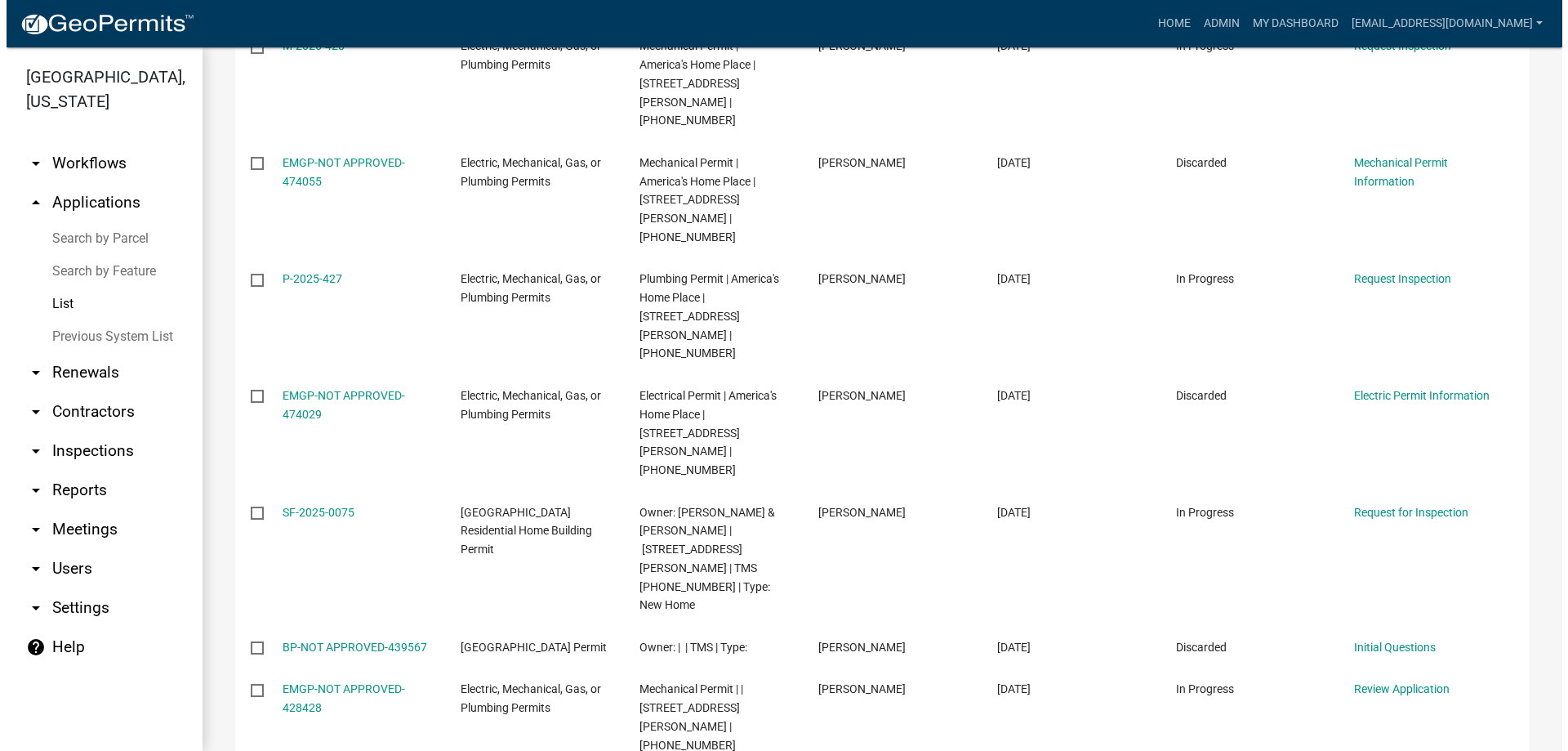
scroll to position [0, 0]
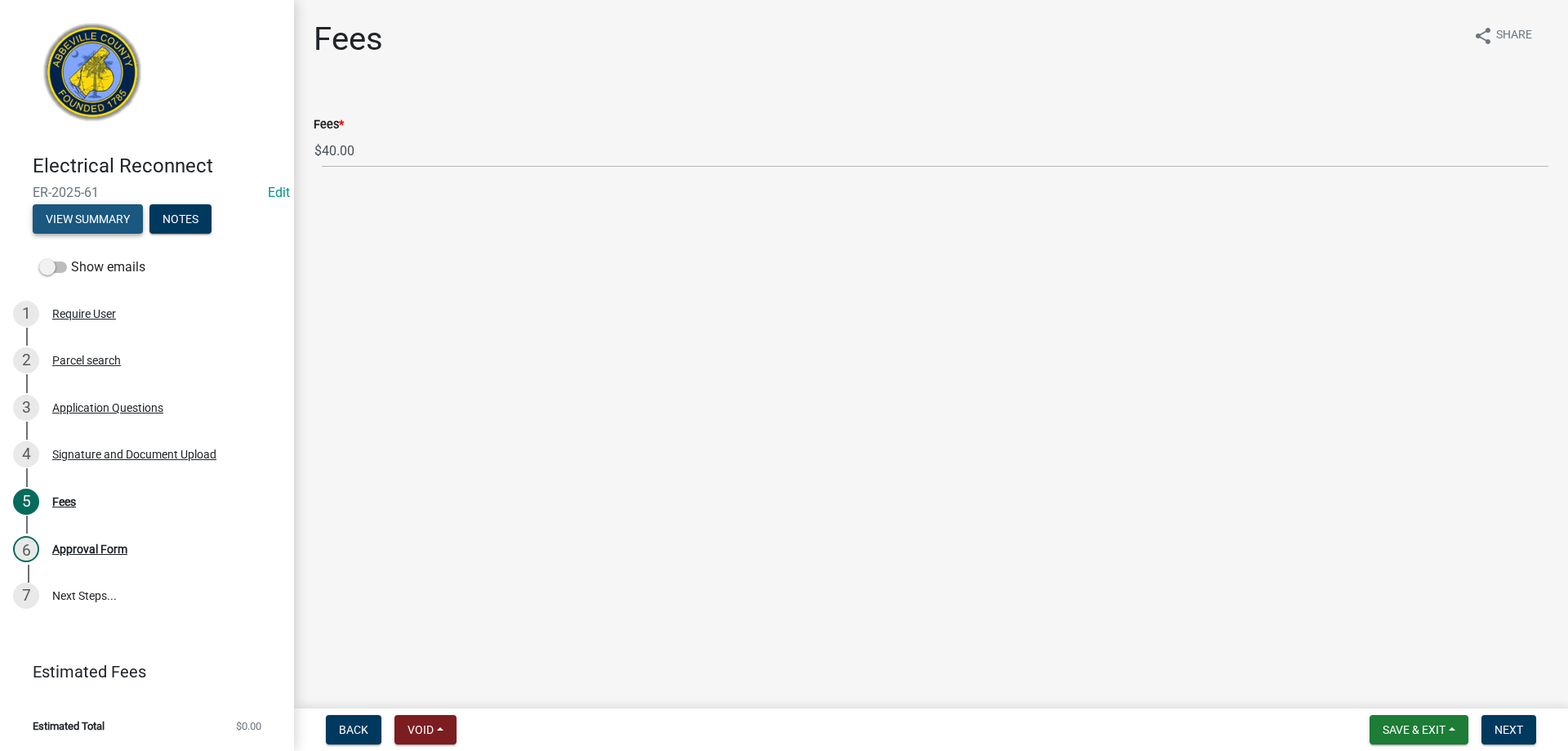
click at [104, 209] on button "View Summary" at bounding box center [87, 219] width 110 height 29
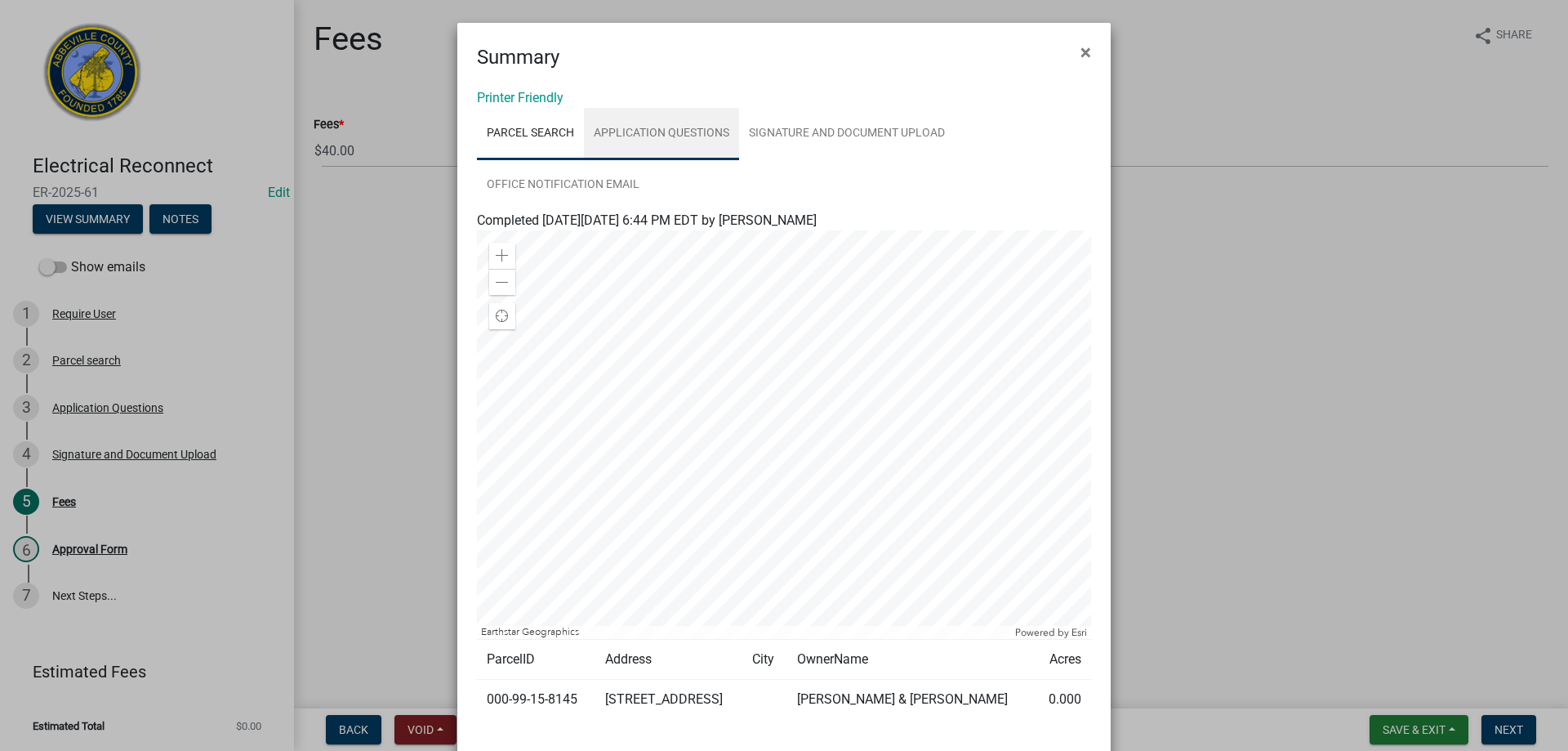
click at [638, 126] on link "Application Questions" at bounding box center [661, 134] width 155 height 52
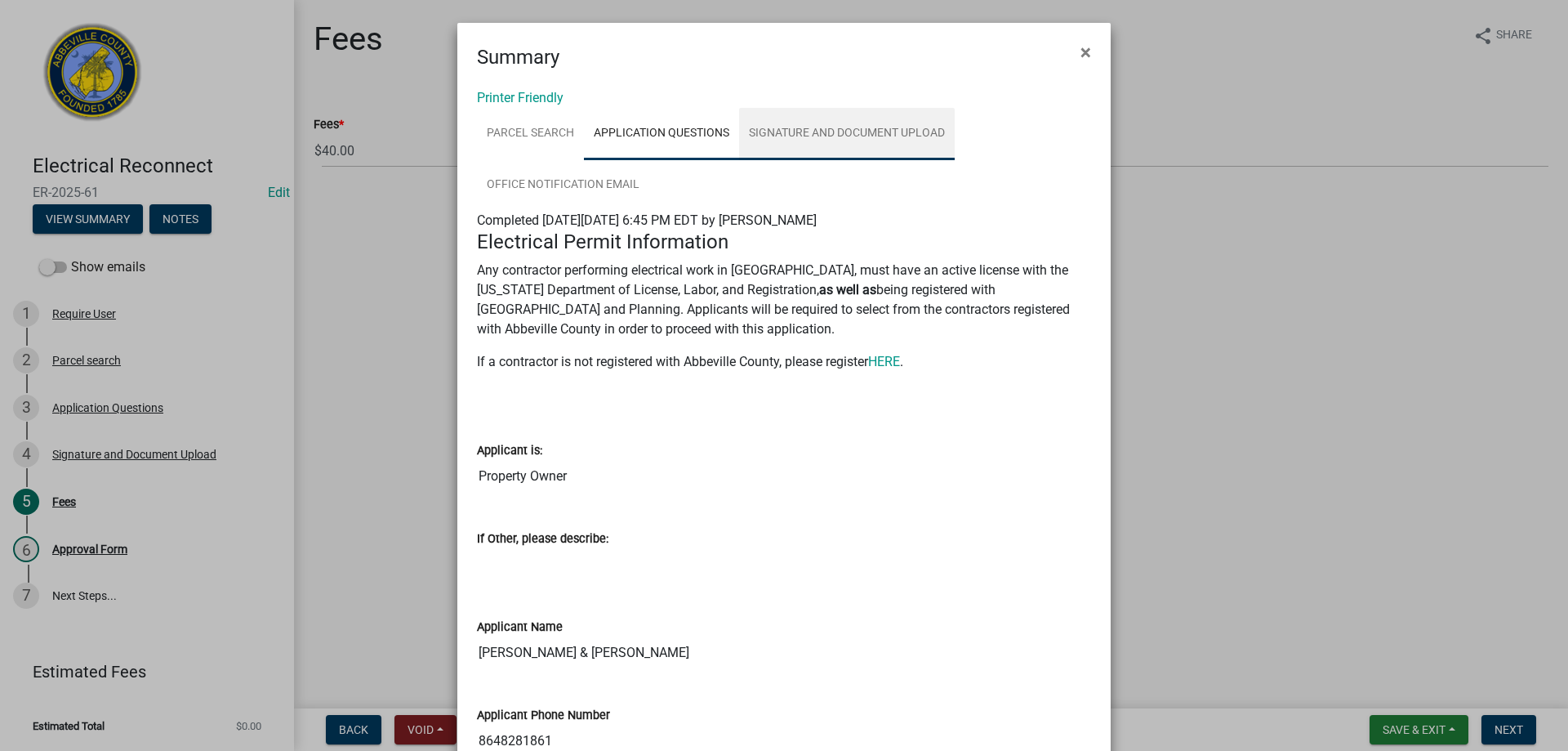
click at [838, 140] on link "Signature and Document Upload" at bounding box center [846, 134] width 216 height 52
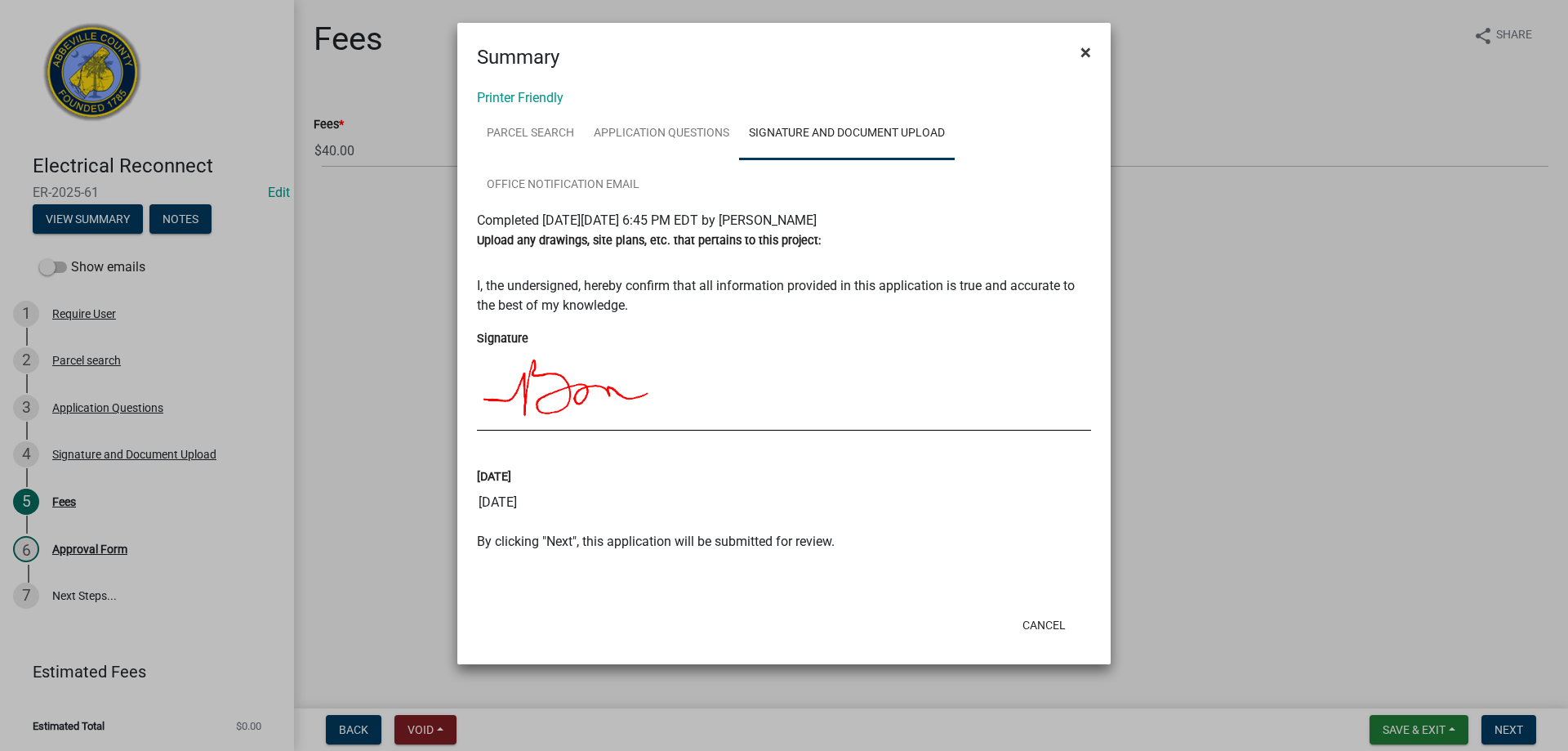
click at [1090, 53] on span "×" at bounding box center [1085, 52] width 10 height 23
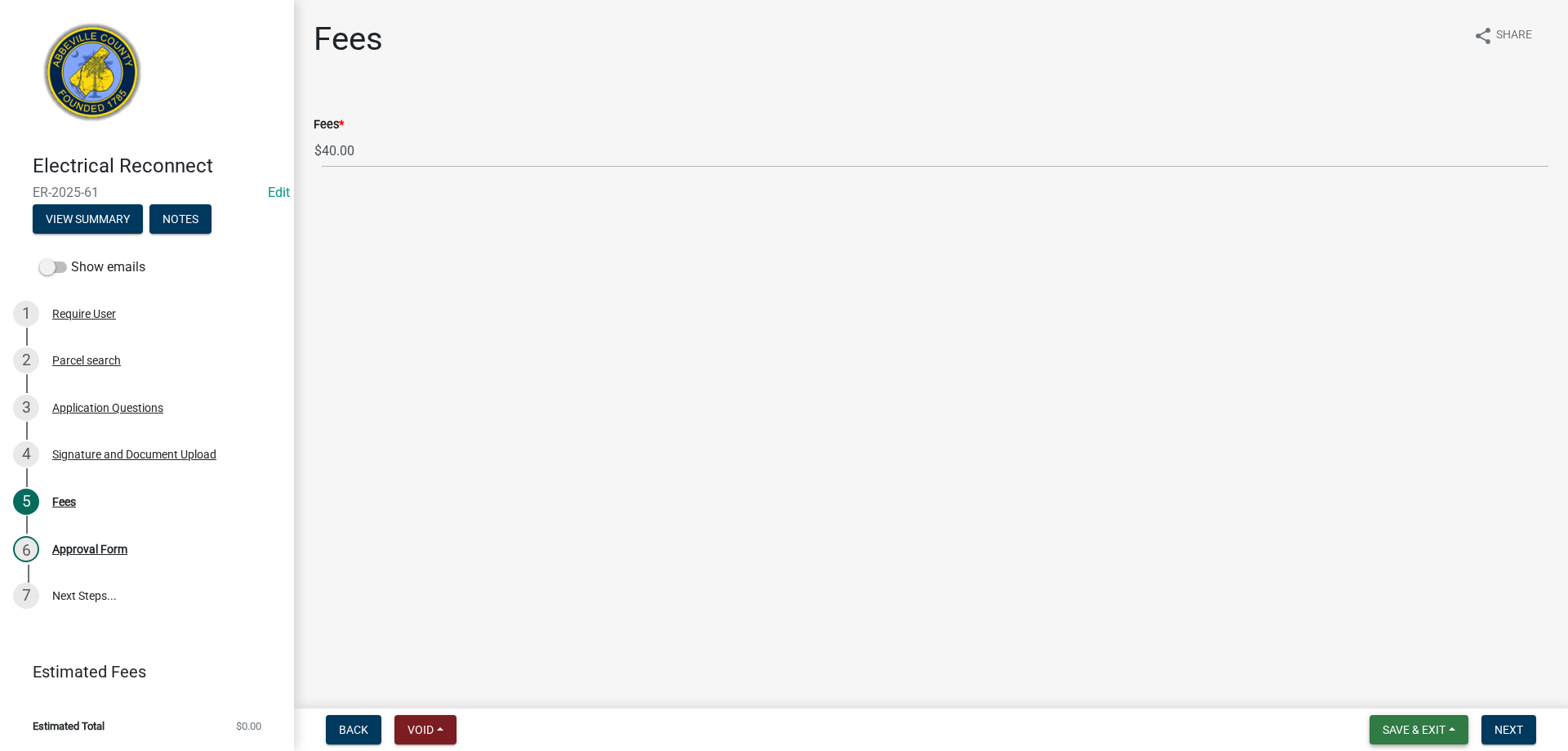
click at [1414, 728] on span "Save & Exit" at bounding box center [1413, 729] width 62 height 13
click at [1401, 688] on button "Save & Exit" at bounding box center [1403, 687] width 131 height 39
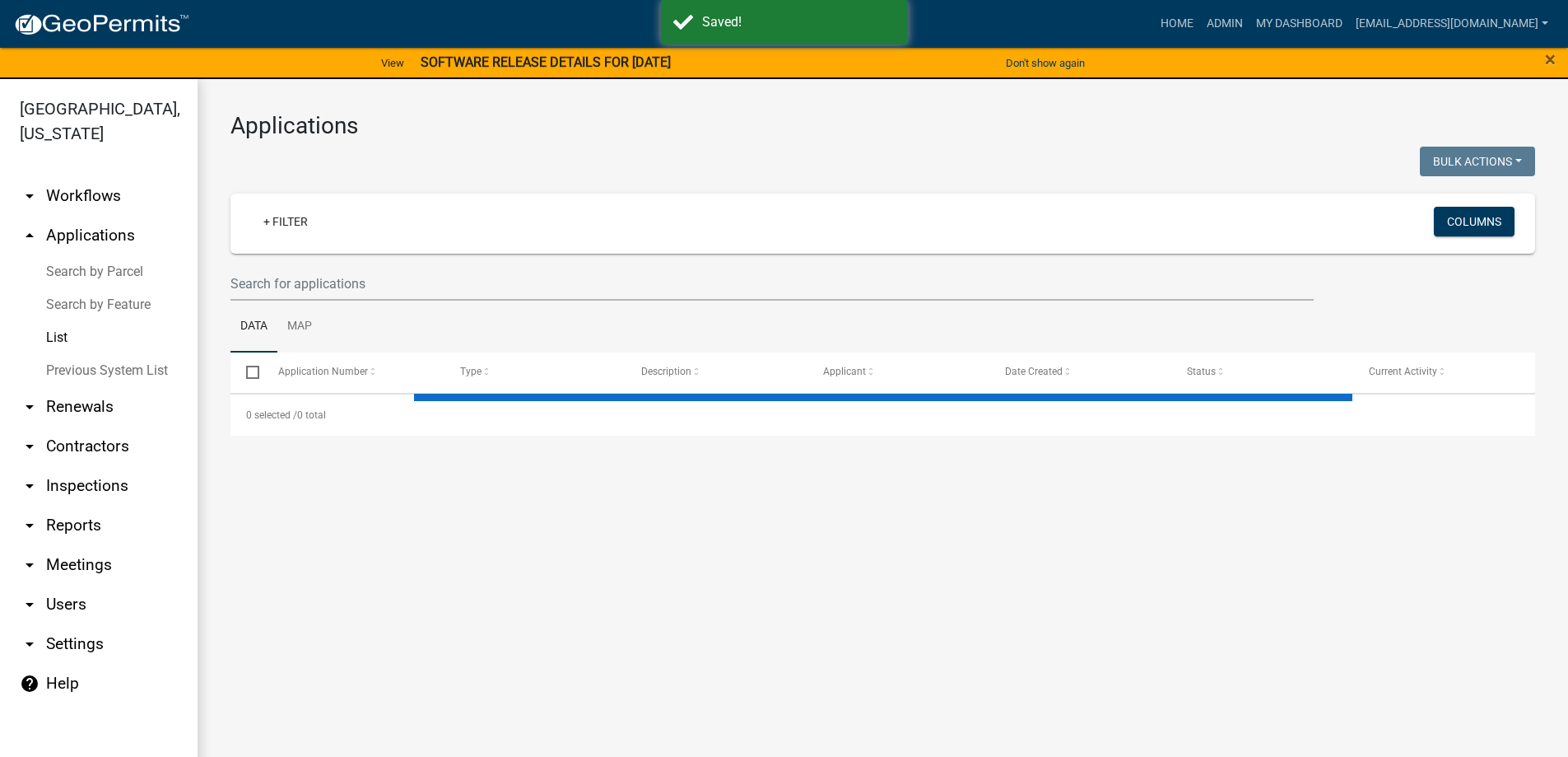
select select "3: 100"
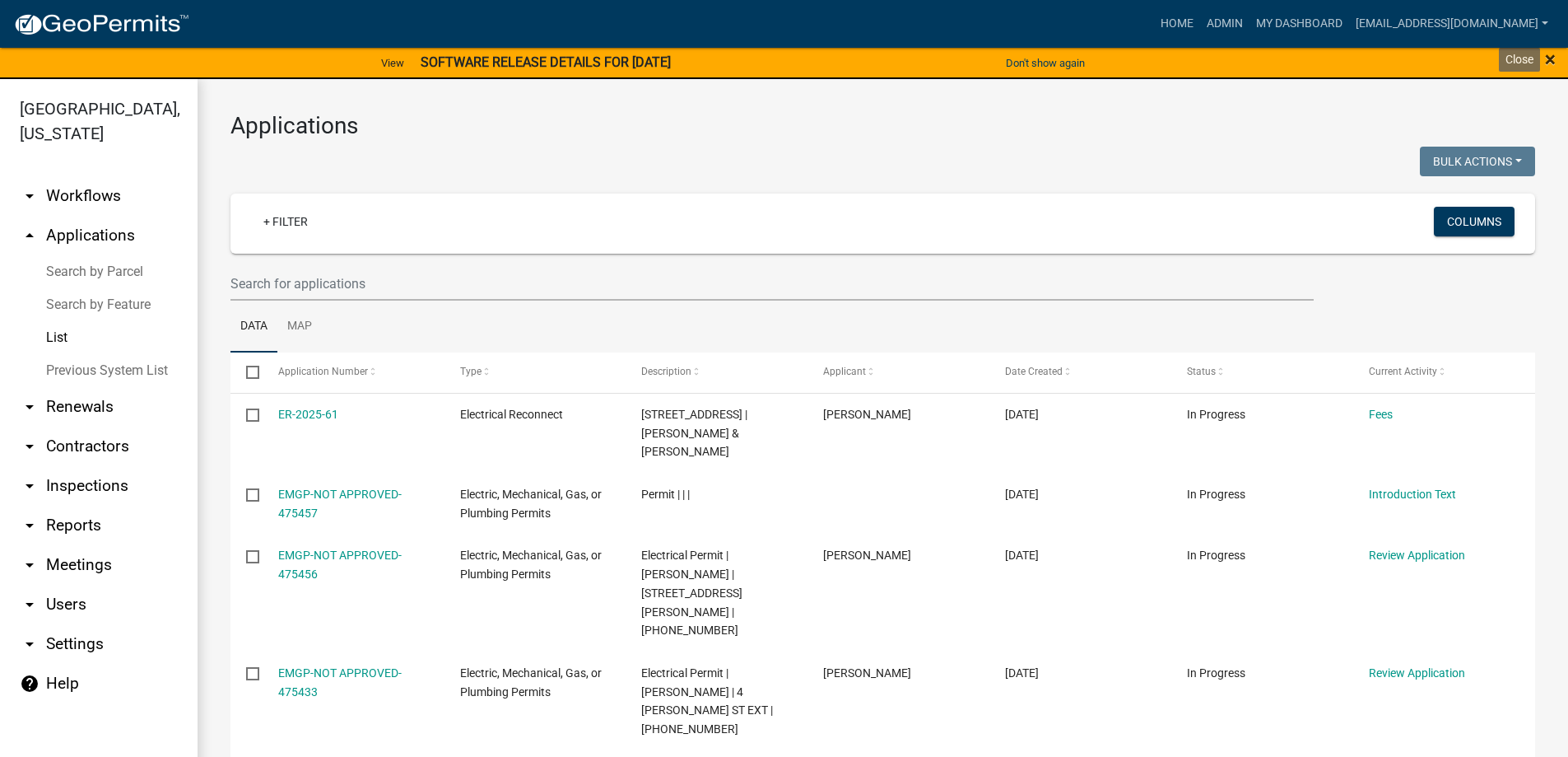
click at [1548, 58] on span "×" at bounding box center [1551, 59] width 10 height 23
